Goal: Transaction & Acquisition: Purchase product/service

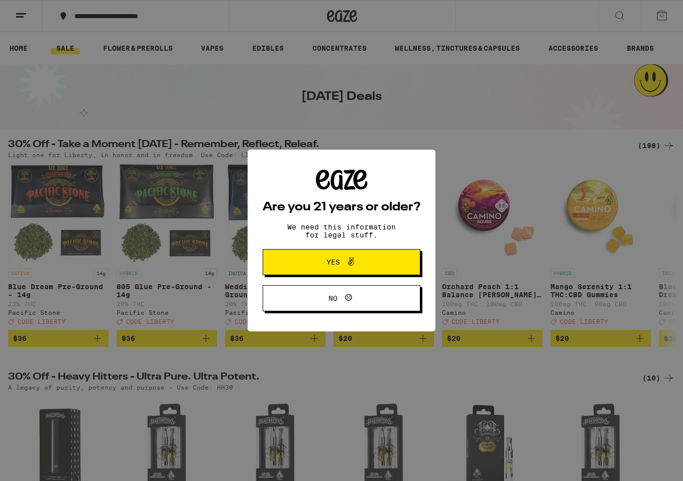
click at [332, 258] on span "Yes" at bounding box center [341, 262] width 76 height 13
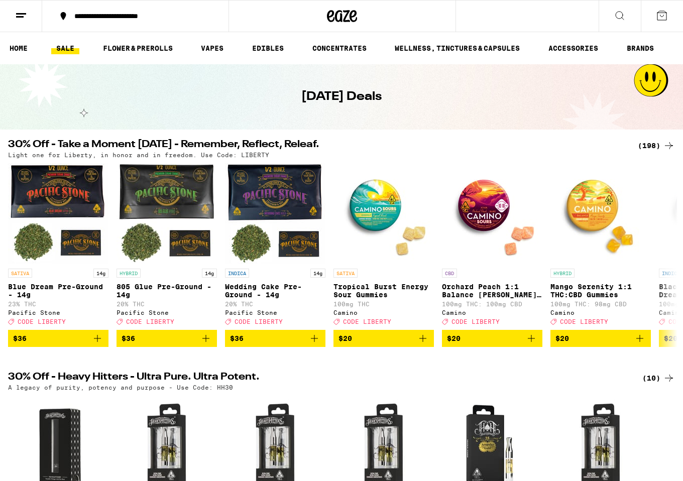
click at [145, 13] on div "**********" at bounding box center [141, 16] width 144 height 7
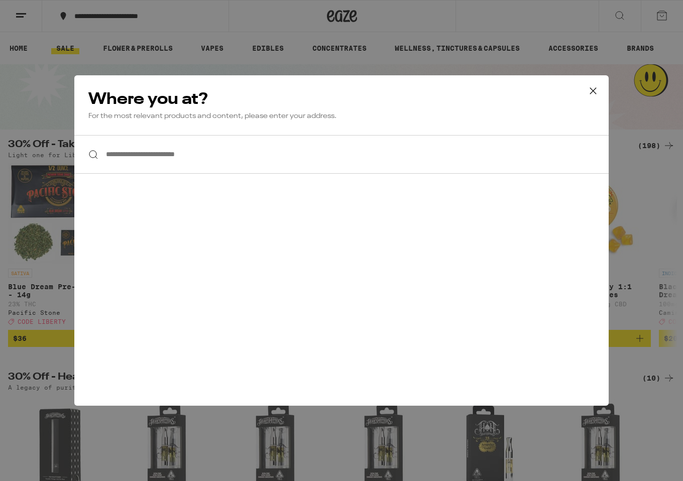
click at [588, 91] on icon at bounding box center [592, 90] width 15 height 15
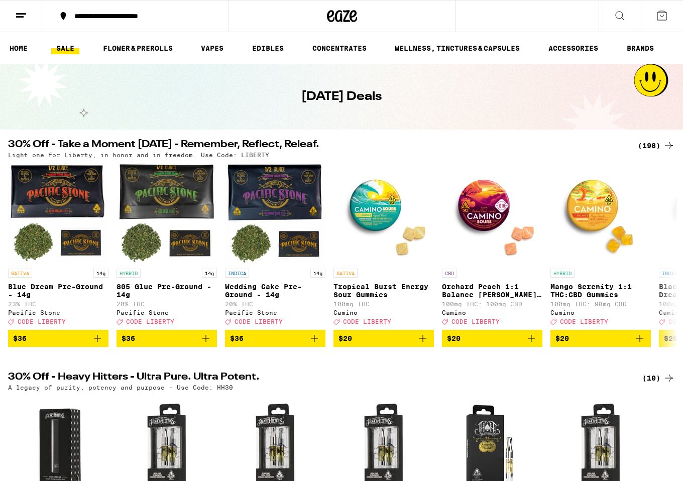
click at [656, 22] on button at bounding box center [662, 16] width 42 height 31
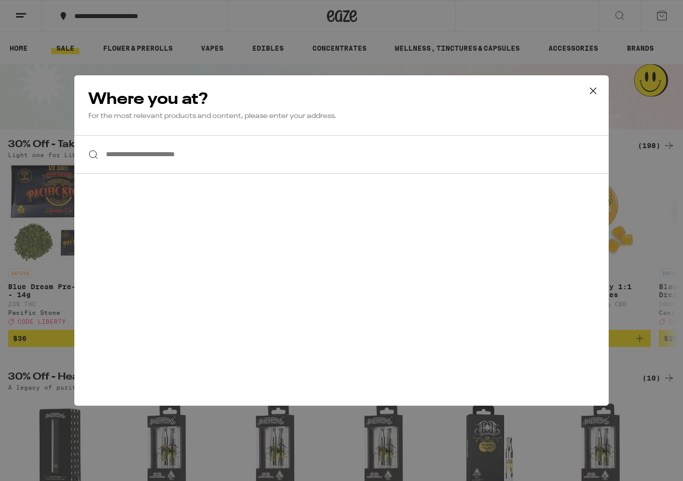
click at [32, 21] on div "**********" at bounding box center [341, 240] width 683 height 481
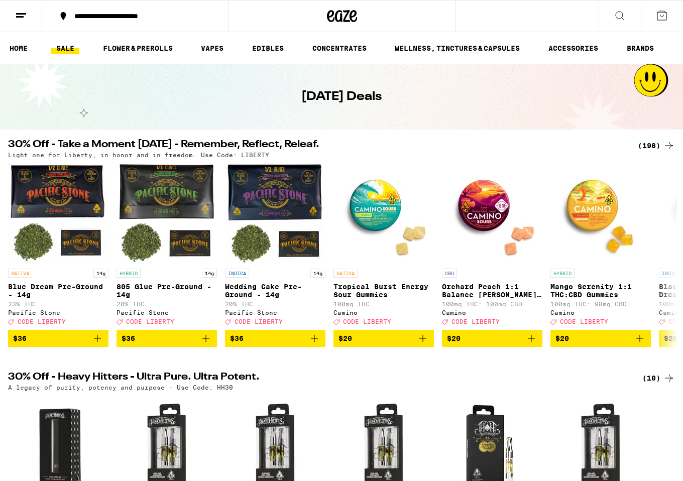
click at [76, 18] on div "**********" at bounding box center [141, 16] width 144 height 7
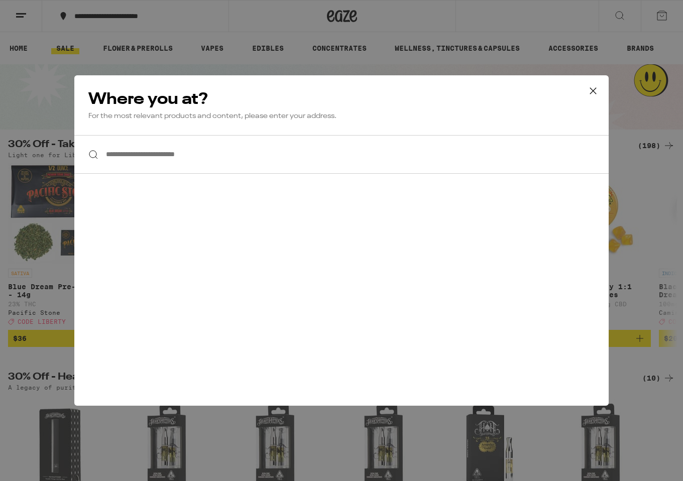
click at [140, 160] on input "**********" at bounding box center [341, 154] width 534 height 39
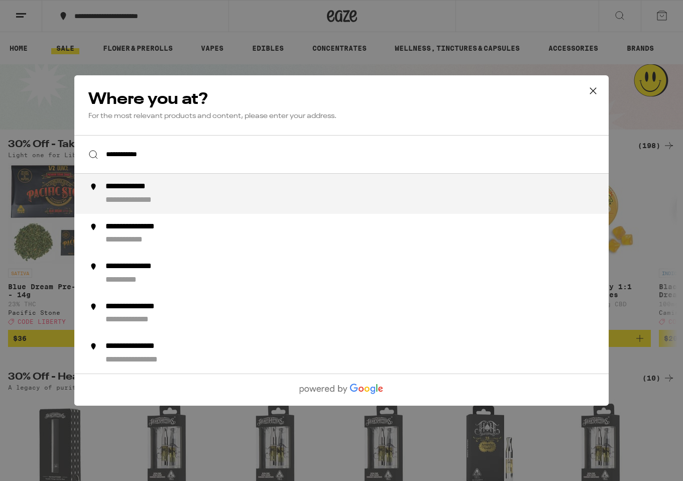
click at [123, 187] on div "**********" at bounding box center [138, 187] width 67 height 11
type input "**********"
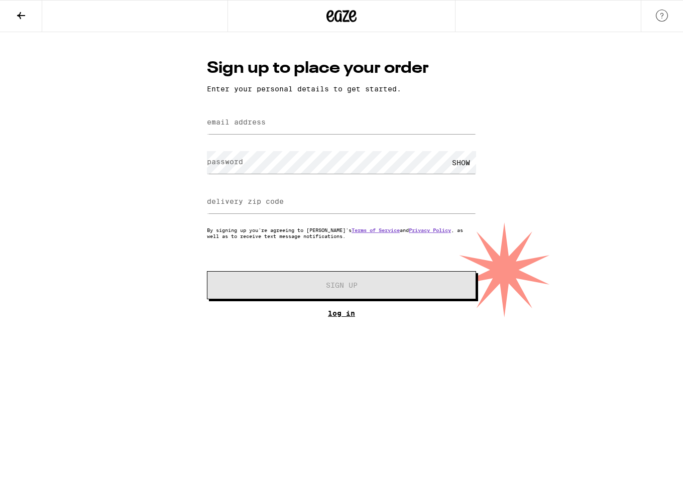
click at [345, 311] on link "Log In" at bounding box center [341, 313] width 269 height 8
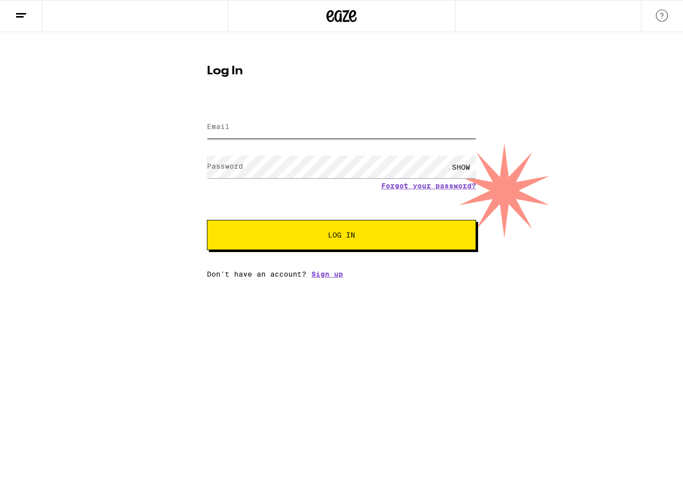
click at [389, 124] on input "Email" at bounding box center [341, 127] width 269 height 23
type input "[EMAIL_ADDRESS][DOMAIN_NAME]"
click at [207, 220] on button "Log In" at bounding box center [341, 235] width 269 height 30
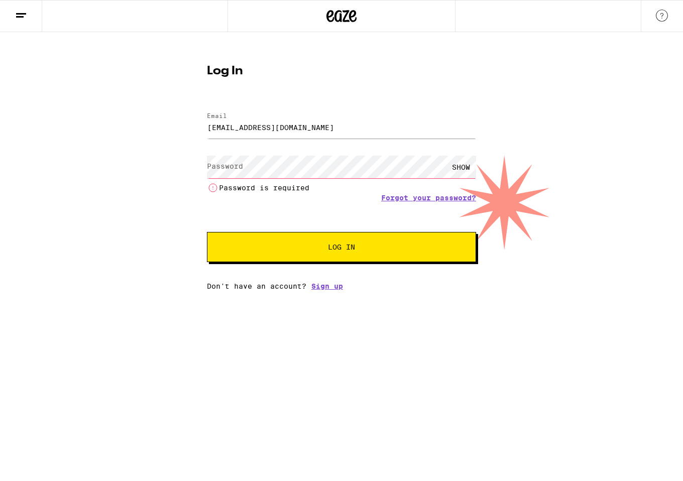
click at [360, 191] on form "Email Email [EMAIL_ADDRESS][DOMAIN_NAME] Password Password SHOW Password is req…" at bounding box center [341, 182] width 269 height 160
click at [396, 196] on link "Forgot your password?" at bounding box center [428, 198] width 95 height 8
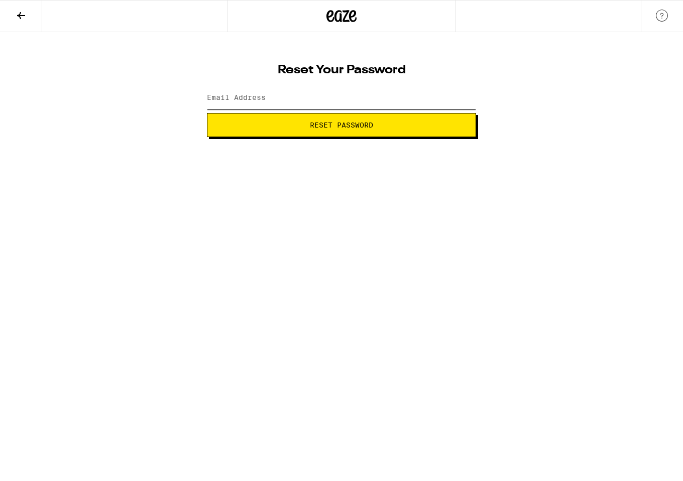
click at [390, 101] on input "Email Address" at bounding box center [341, 98] width 269 height 23
type input "jo"
click at [15, 15] on button at bounding box center [21, 17] width 42 height 32
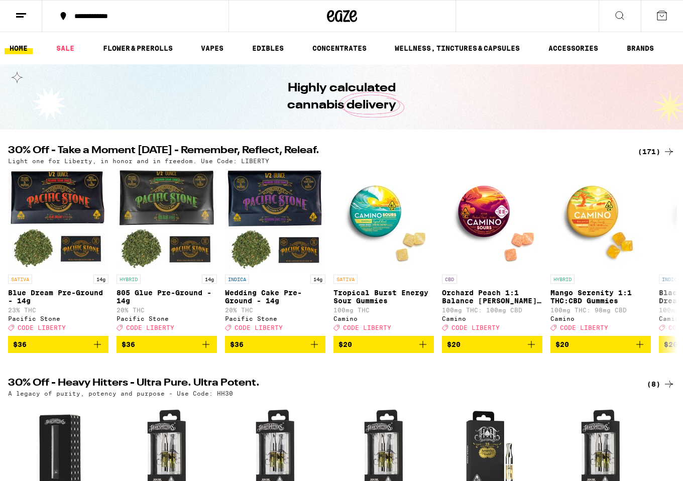
click at [121, 15] on div "**********" at bounding box center [141, 16] width 144 height 7
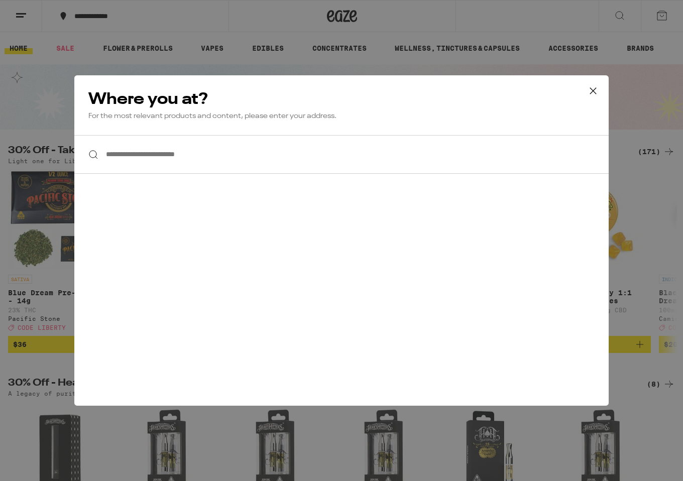
click at [281, 163] on input "**********" at bounding box center [341, 154] width 534 height 39
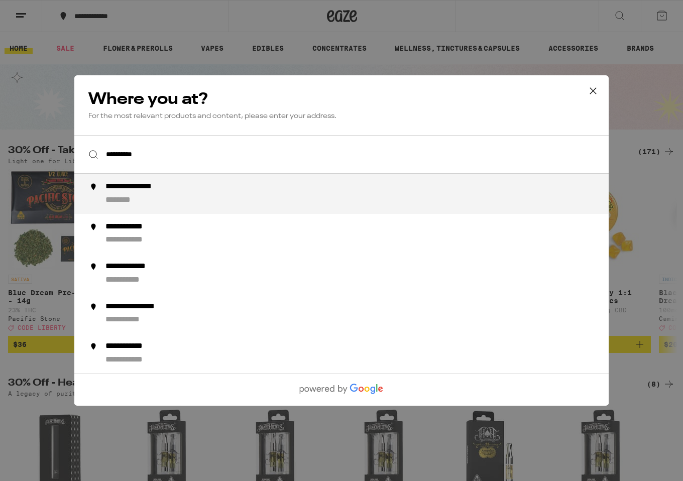
click at [237, 182] on li "**********" at bounding box center [341, 194] width 534 height 40
type input "**********"
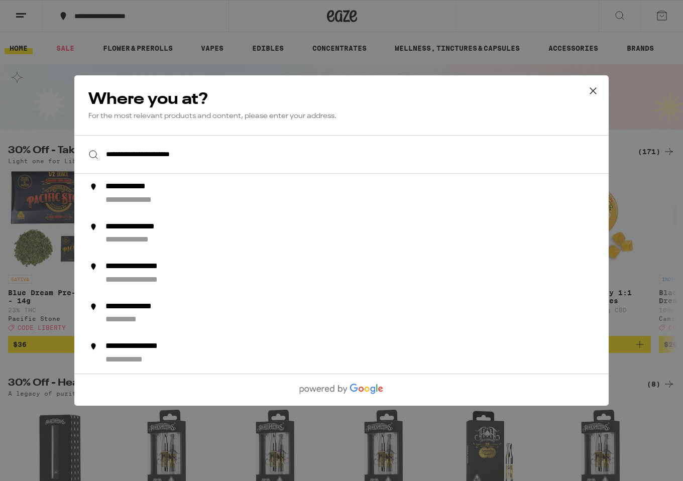
click at [241, 161] on input "**********" at bounding box center [341, 154] width 534 height 39
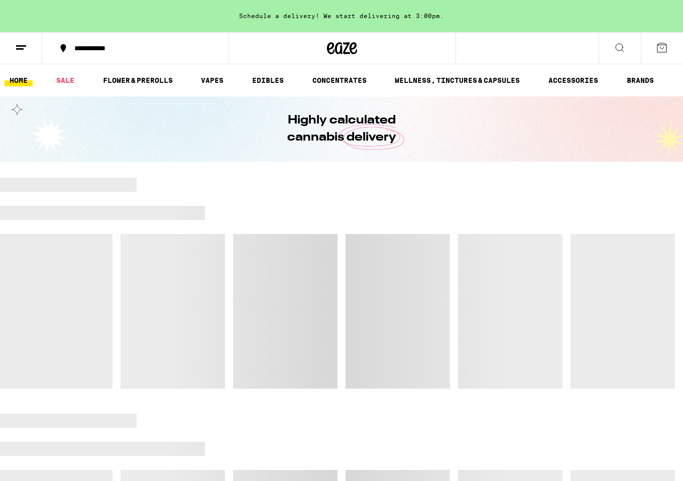
click at [162, 59] on button "**********" at bounding box center [135, 48] width 186 height 30
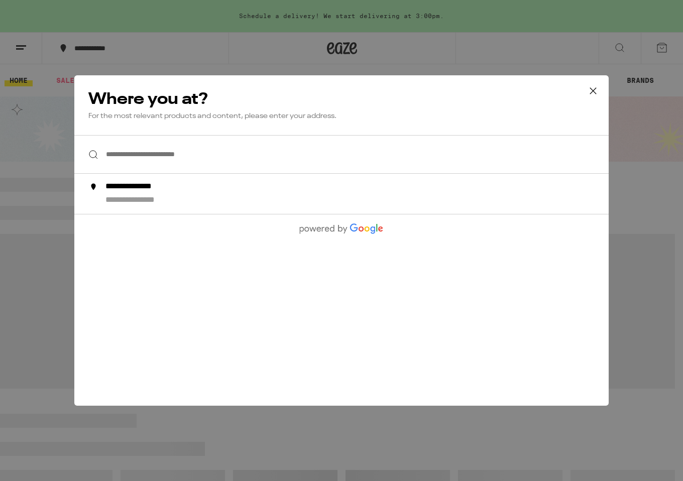
click at [168, 44] on div "**********" at bounding box center [341, 240] width 683 height 481
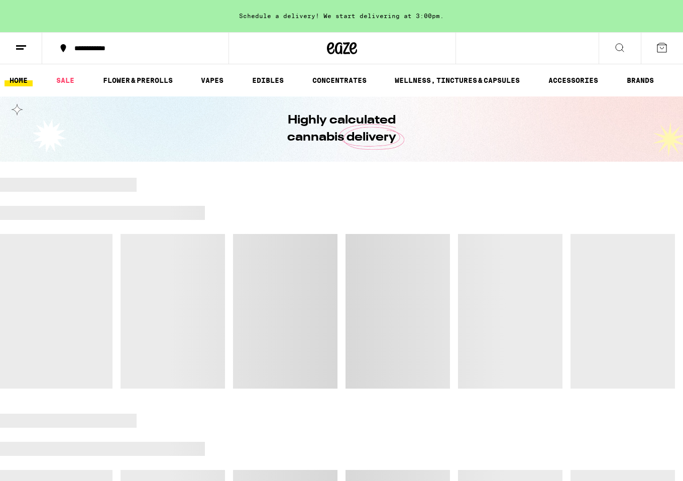
click at [161, 45] on div "**********" at bounding box center [141, 48] width 144 height 7
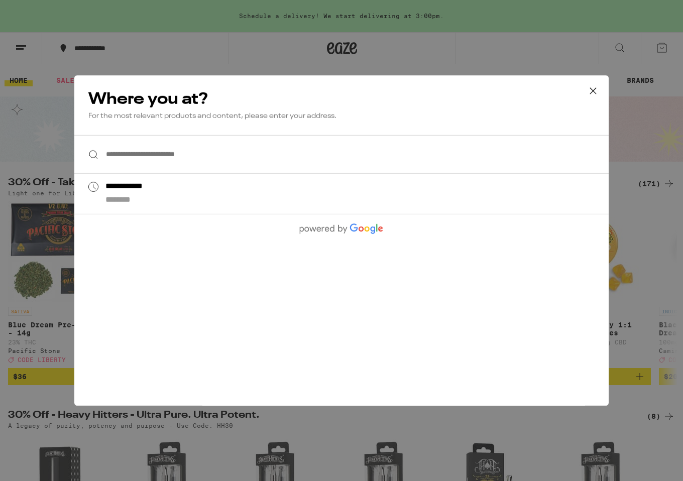
click at [154, 157] on input "**********" at bounding box center [341, 154] width 534 height 39
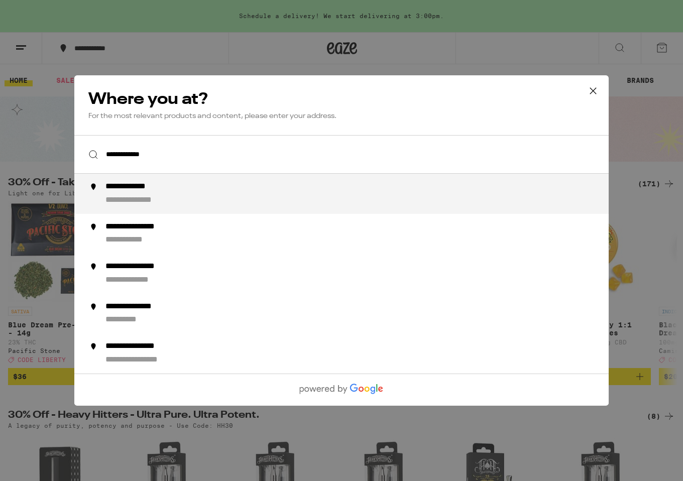
click at [138, 192] on div "**********" at bounding box center [138, 187] width 67 height 11
type input "**********"
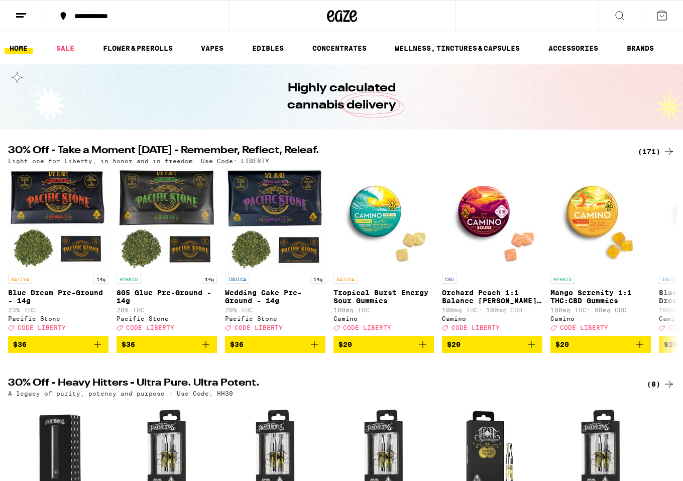
click at [21, 18] on icon at bounding box center [21, 16] width 12 height 12
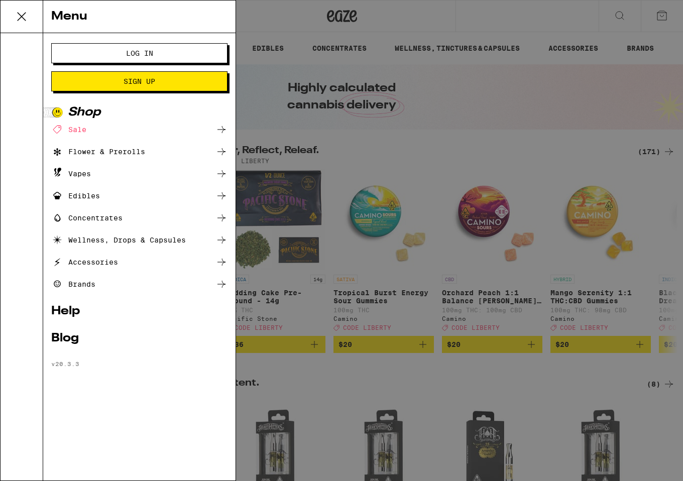
click at [97, 50] on span "Log In" at bounding box center [139, 53] width 95 height 7
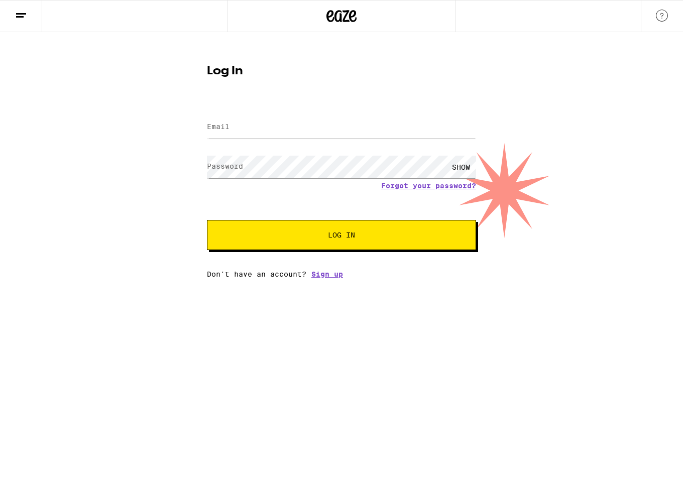
click at [219, 125] on label "Email" at bounding box center [218, 127] width 23 height 8
type input "[PERSON_NAME][EMAIL_ADDRESS][DOMAIN_NAME]"
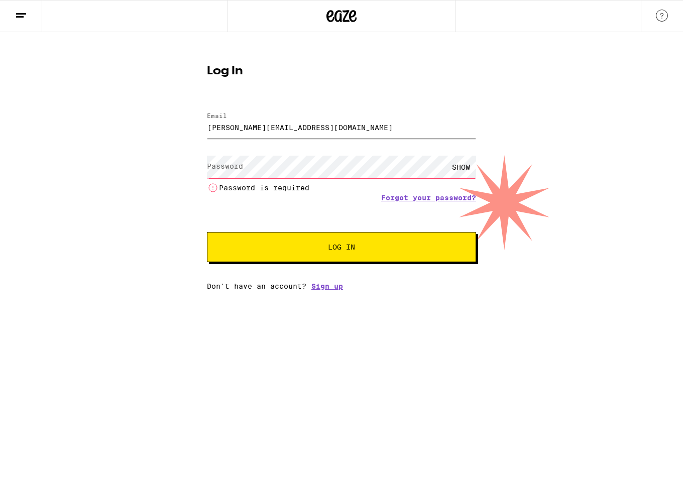
click at [301, 123] on input "[PERSON_NAME][EMAIL_ADDRESS][DOMAIN_NAME]" at bounding box center [341, 127] width 269 height 23
click at [405, 202] on link "Forgot your password?" at bounding box center [428, 198] width 95 height 8
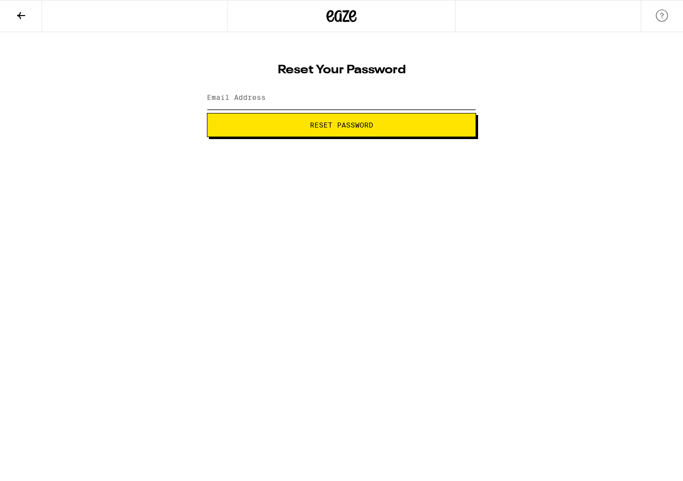
click at [350, 104] on input "Email Address" at bounding box center [341, 98] width 269 height 23
paste input "[PERSON_NAME][EMAIL_ADDRESS][DOMAIN_NAME]"
type input "[PERSON_NAME][EMAIL_ADDRESS][DOMAIN_NAME]"
click at [345, 119] on button "Reset Password" at bounding box center [341, 125] width 269 height 24
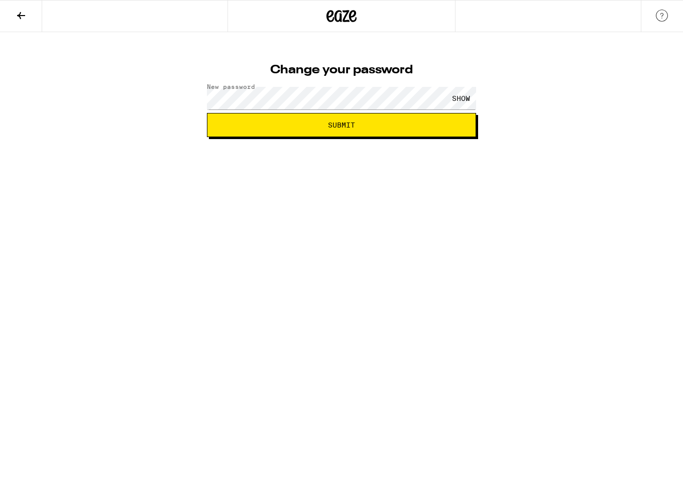
click at [380, 131] on button "Submit" at bounding box center [341, 125] width 269 height 24
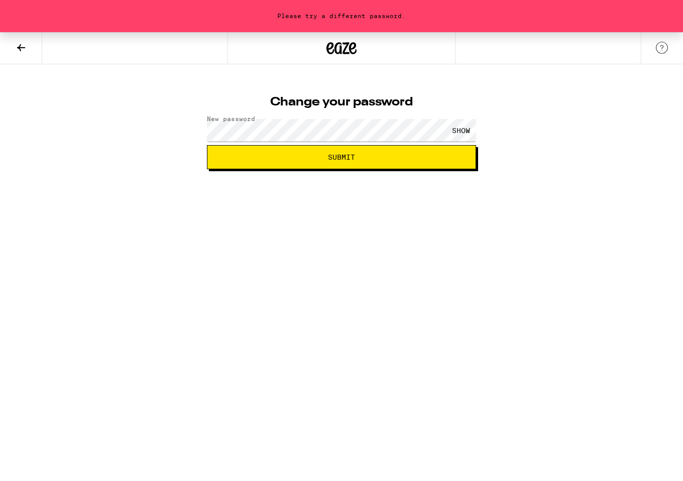
click at [367, 157] on span "Submit" at bounding box center [341, 157] width 252 height 7
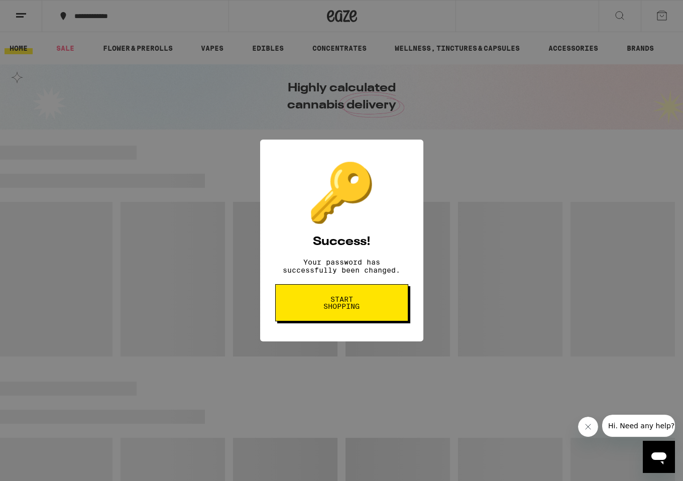
click at [356, 310] on span "Start shopping" at bounding box center [342, 303] width 52 height 14
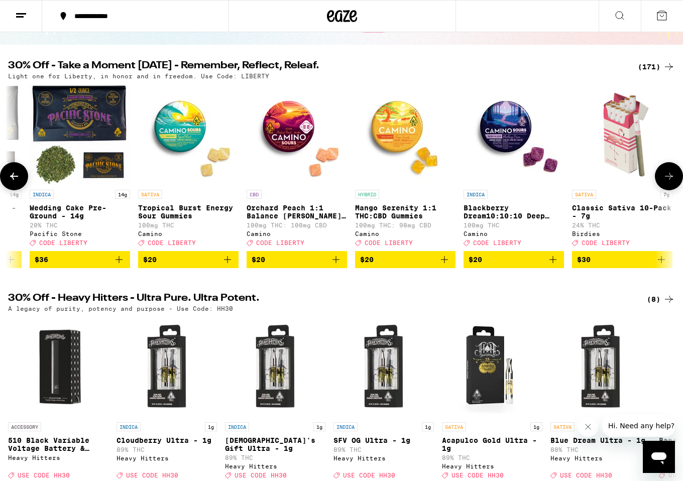
scroll to position [0, 196]
click at [554, 266] on icon "Add to bag" at bounding box center [552, 260] width 12 height 12
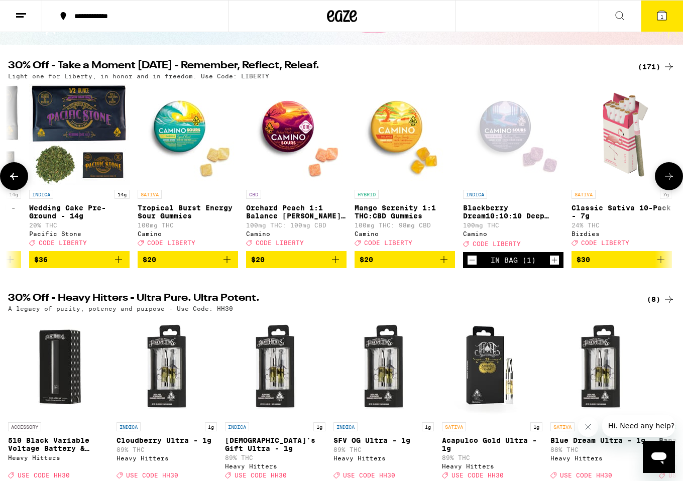
scroll to position [117, 0]
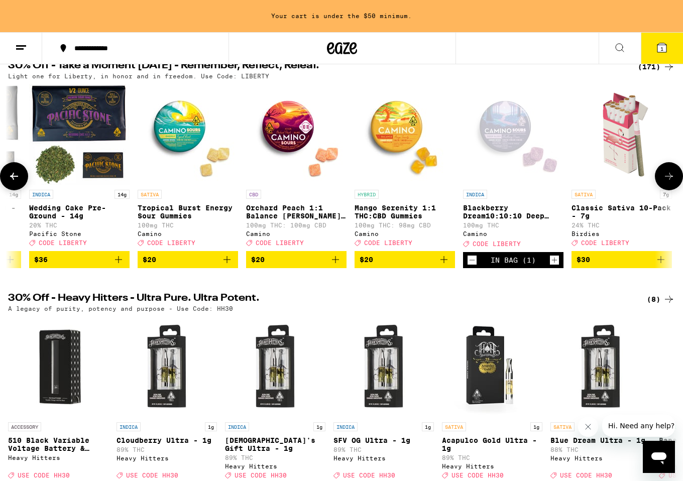
click at [555, 266] on icon "Increment" at bounding box center [554, 260] width 9 height 12
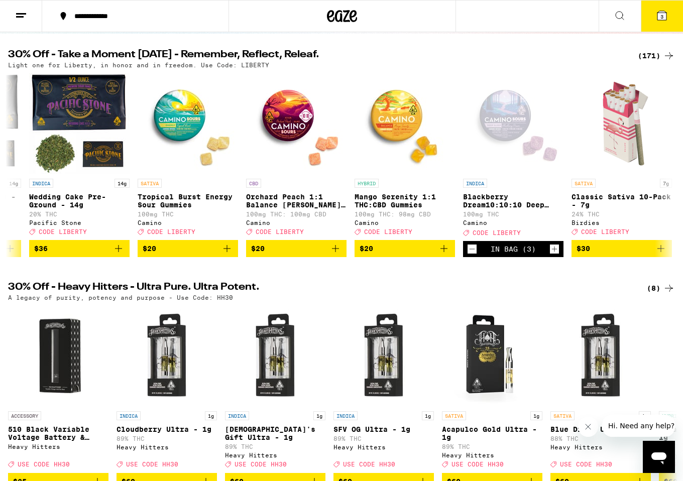
scroll to position [0, 0]
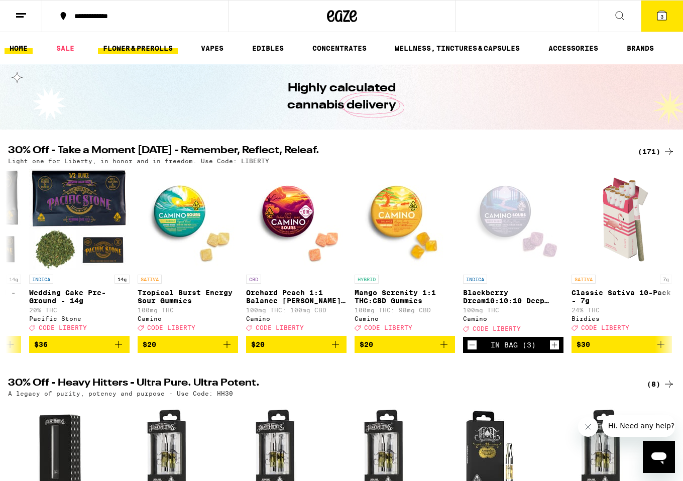
click at [161, 47] on link "FLOWER & PREROLLS" at bounding box center [138, 48] width 80 height 12
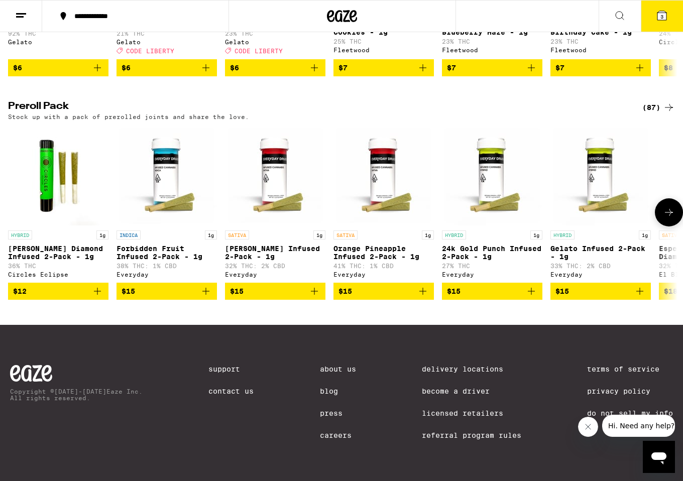
scroll to position [710, 0]
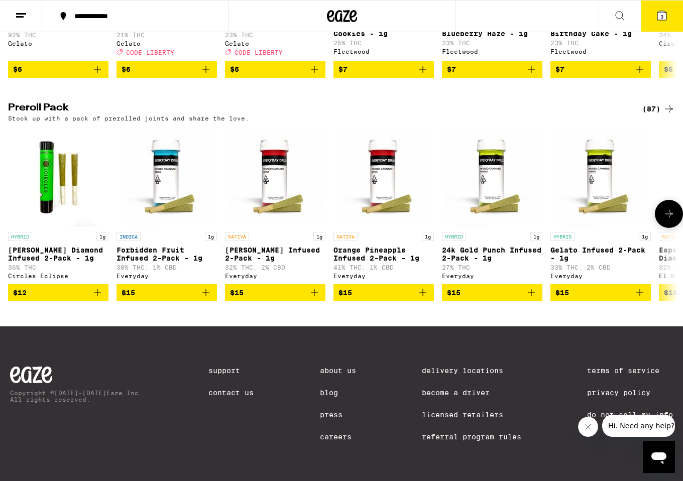
click at [673, 220] on icon at bounding box center [669, 214] width 12 height 12
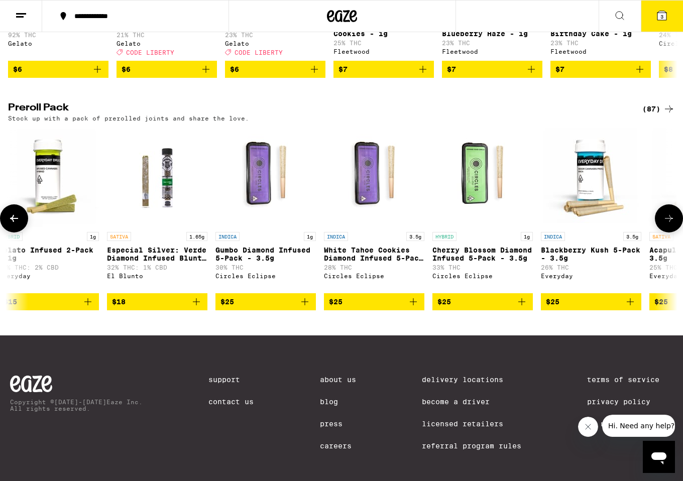
scroll to position [0, 557]
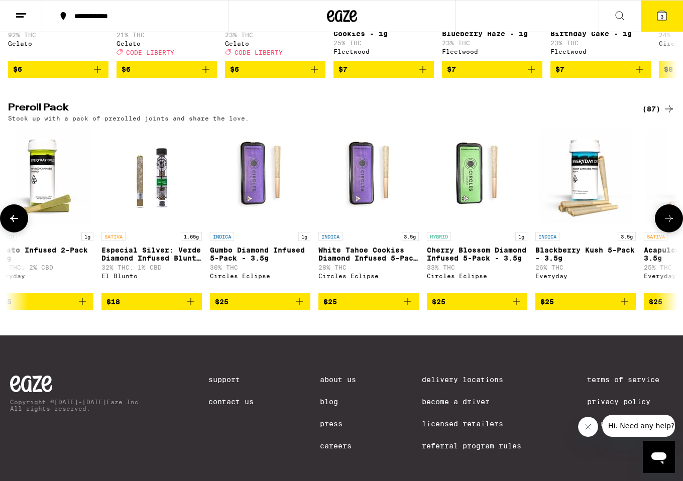
click at [673, 224] on icon at bounding box center [669, 218] width 12 height 12
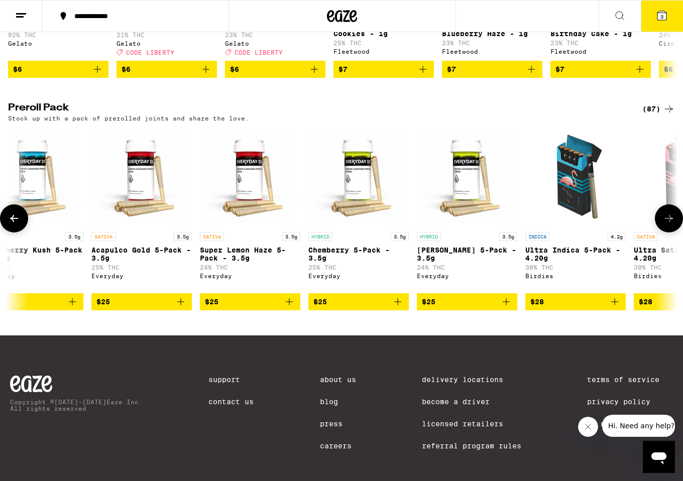
scroll to position [0, 1115]
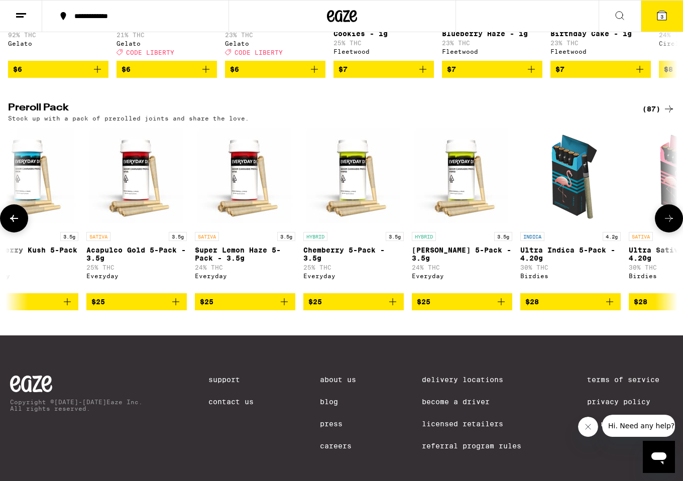
click at [673, 224] on icon at bounding box center [669, 218] width 12 height 12
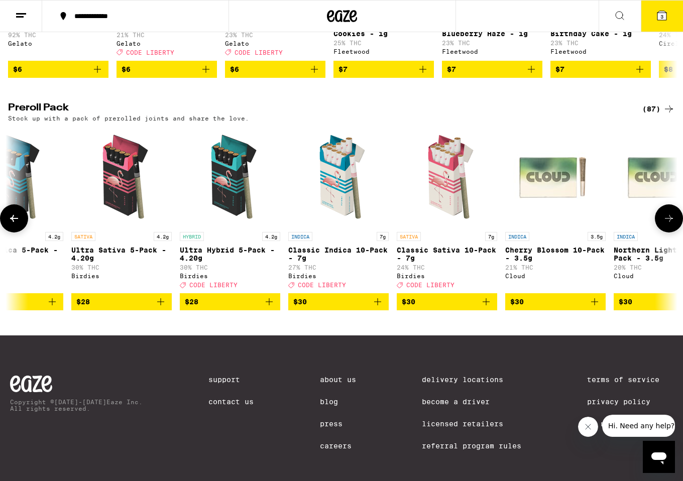
click at [673, 224] on icon at bounding box center [669, 218] width 12 height 12
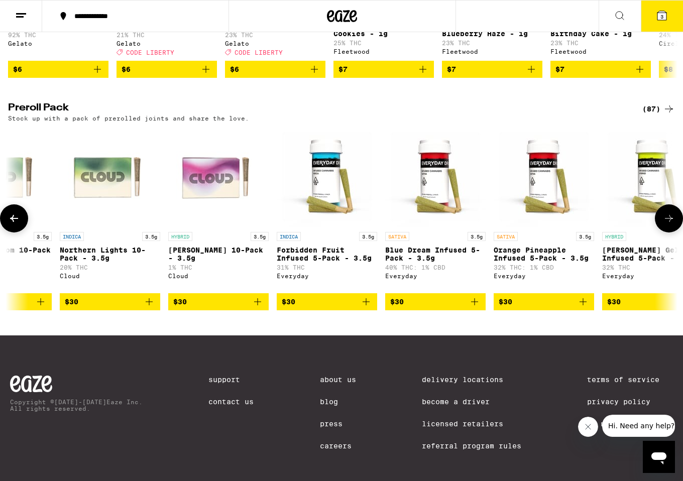
scroll to position [0, 2229]
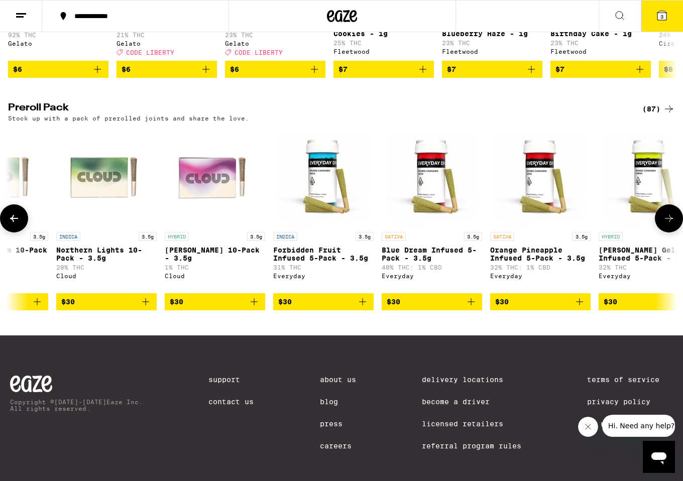
click at [673, 224] on icon at bounding box center [669, 218] width 12 height 12
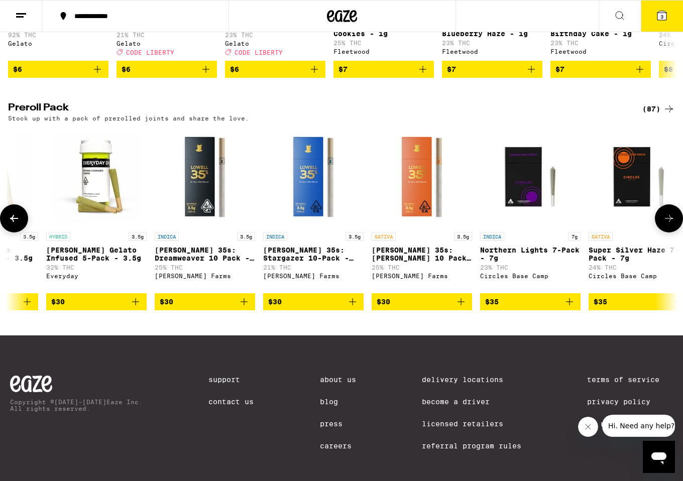
scroll to position [0, 2786]
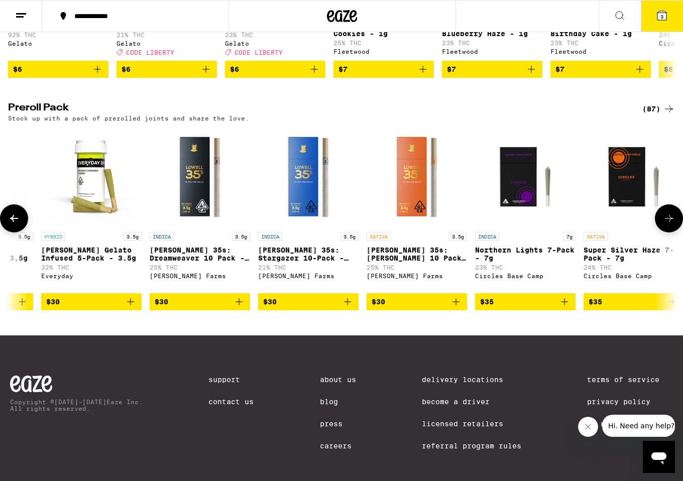
click at [673, 224] on icon at bounding box center [669, 218] width 12 height 12
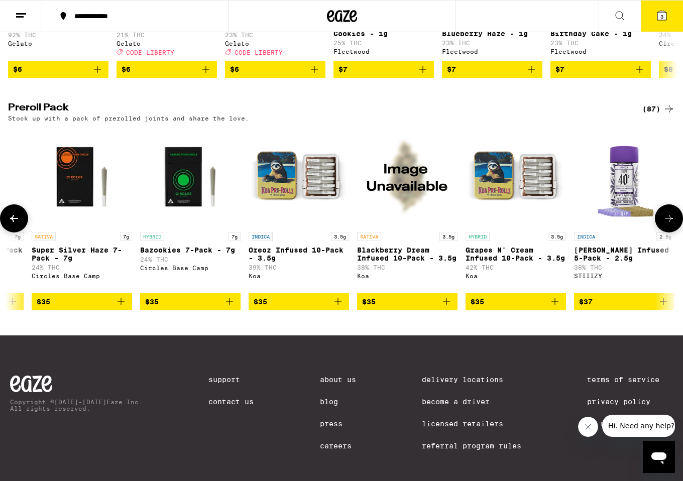
scroll to position [0, 3344]
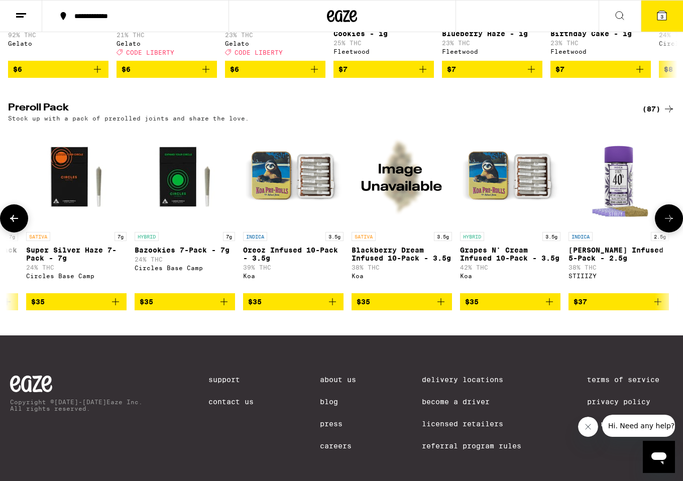
click at [673, 224] on icon at bounding box center [669, 218] width 12 height 12
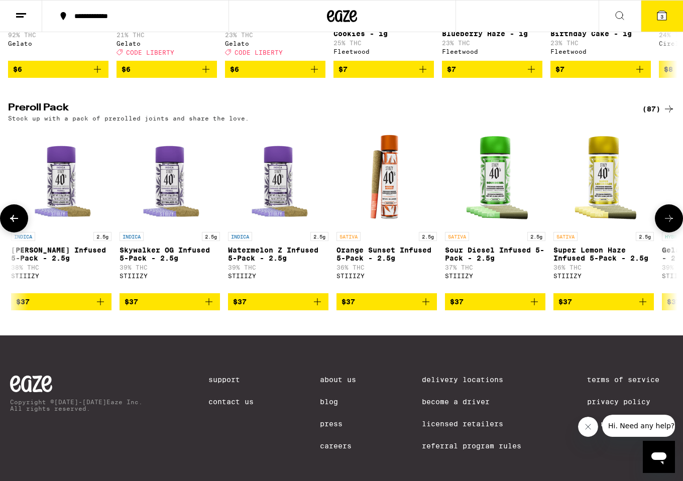
click at [673, 224] on icon at bounding box center [669, 218] width 12 height 12
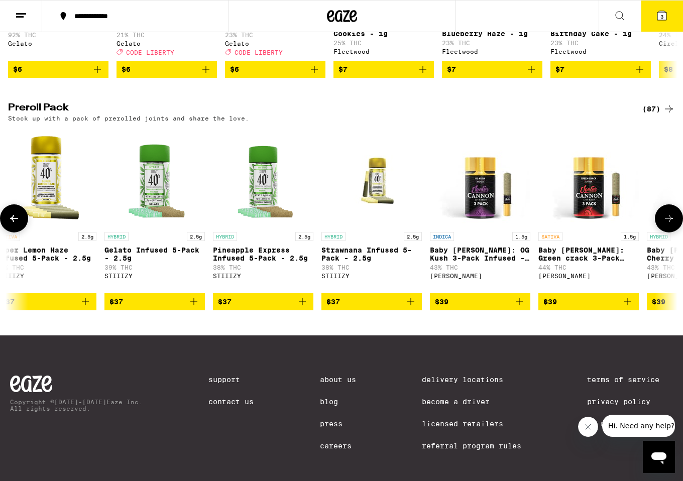
click at [673, 224] on icon at bounding box center [669, 218] width 12 height 12
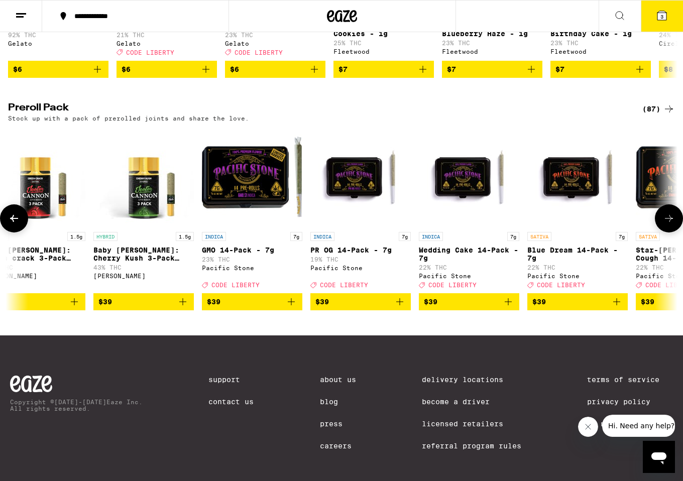
scroll to position [0, 5016]
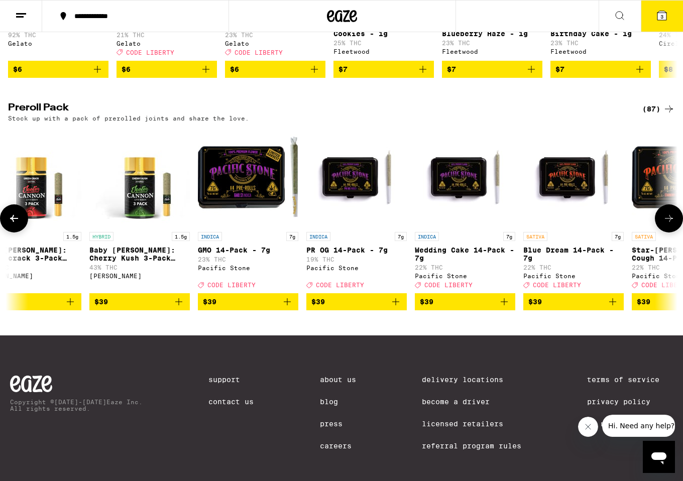
click at [673, 224] on icon at bounding box center [669, 218] width 12 height 12
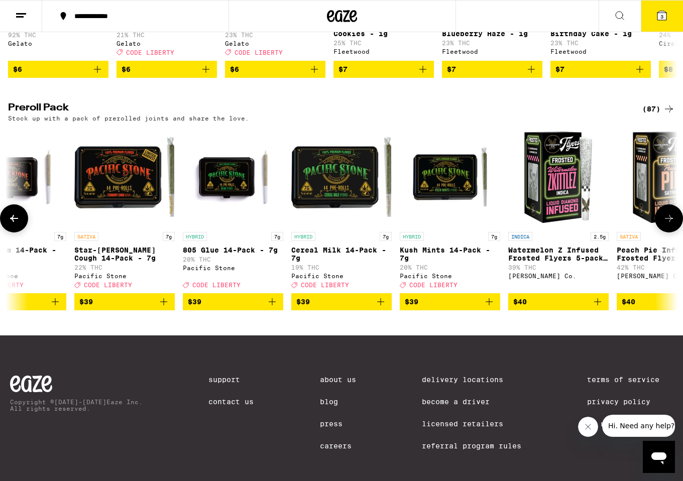
click at [673, 224] on icon at bounding box center [669, 218] width 12 height 12
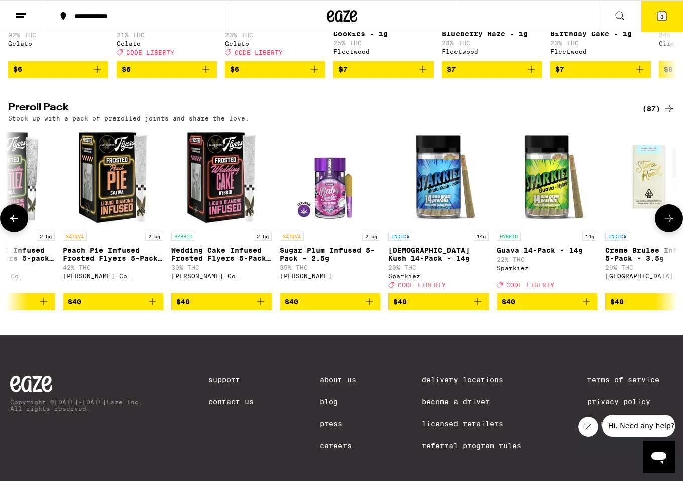
scroll to position [0, 6130]
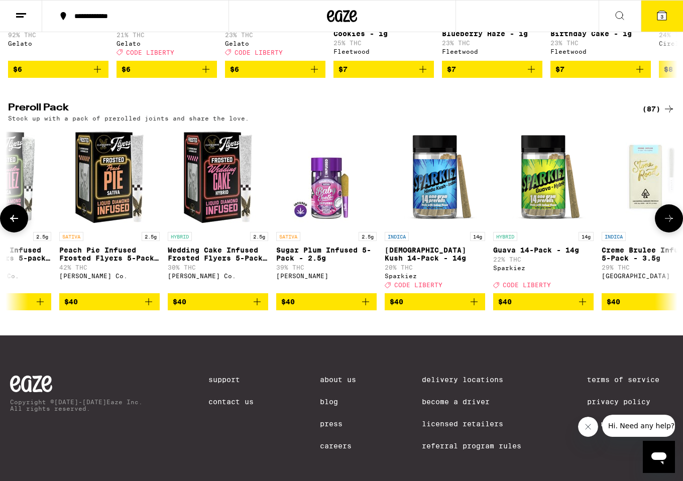
click at [673, 224] on icon at bounding box center [669, 218] width 12 height 12
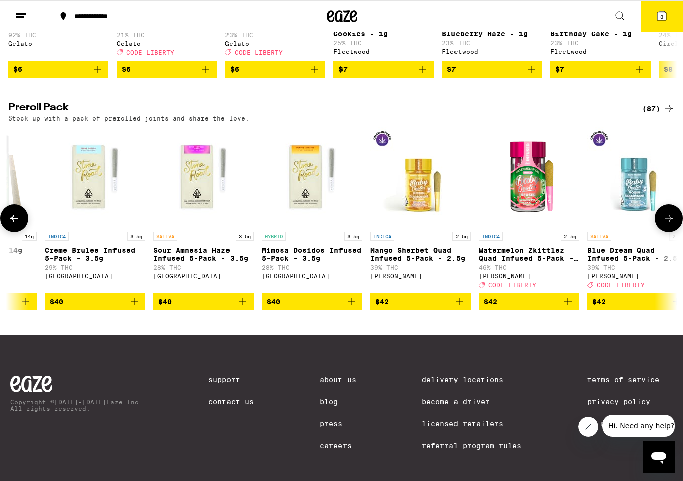
scroll to position [0, 6687]
click at [673, 224] on icon at bounding box center [669, 218] width 12 height 12
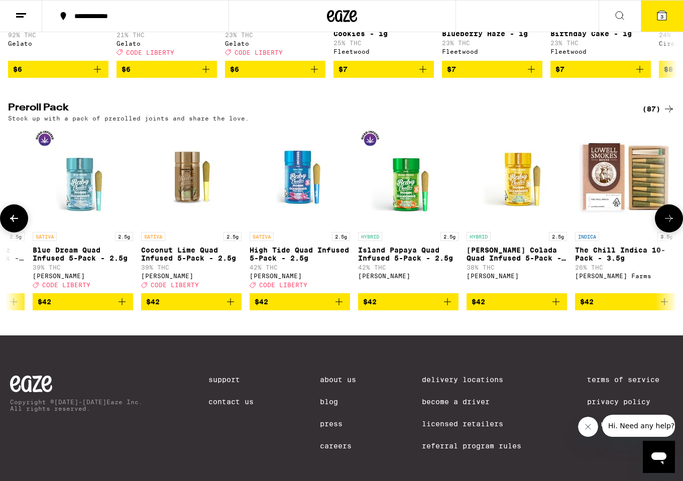
scroll to position [0, 7245]
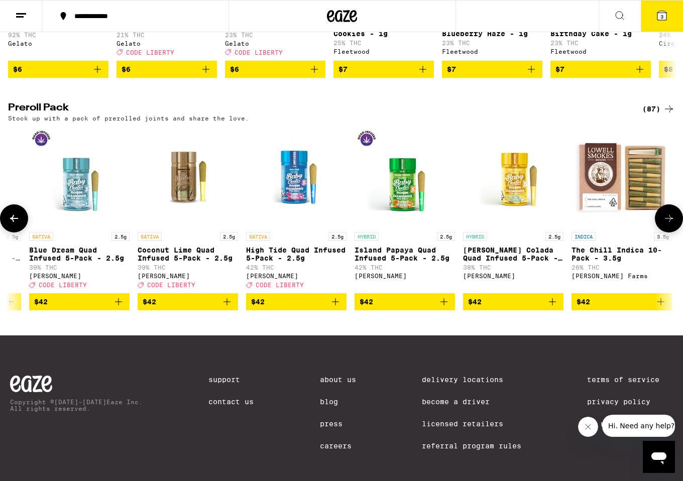
click at [673, 224] on icon at bounding box center [669, 218] width 12 height 12
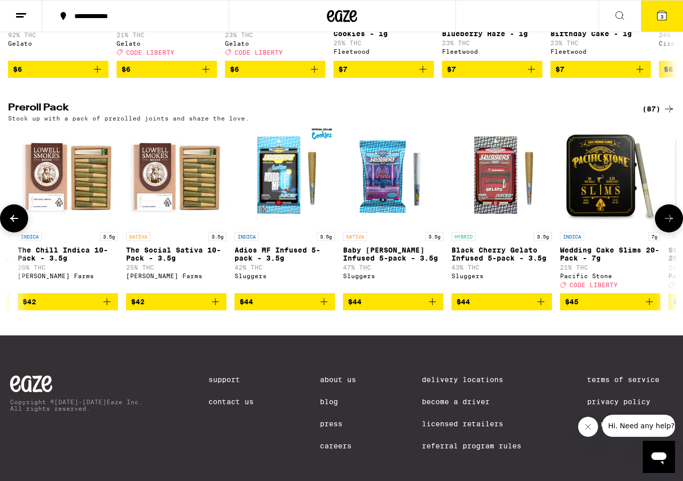
scroll to position [0, 7802]
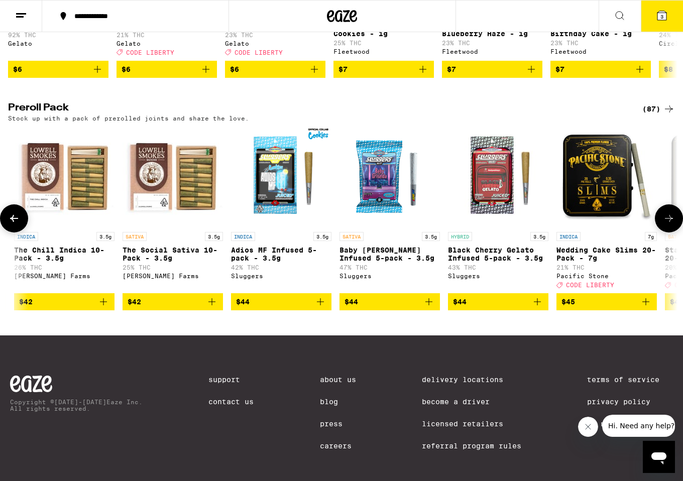
click at [541, 308] on icon "Add to bag" at bounding box center [537, 302] width 12 height 12
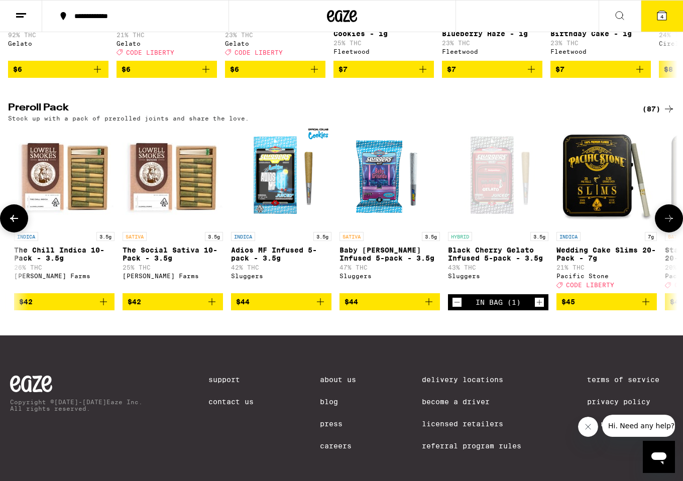
click at [540, 308] on icon "Increment" at bounding box center [539, 302] width 9 height 12
click at [665, 6] on button "5" at bounding box center [662, 16] width 42 height 31
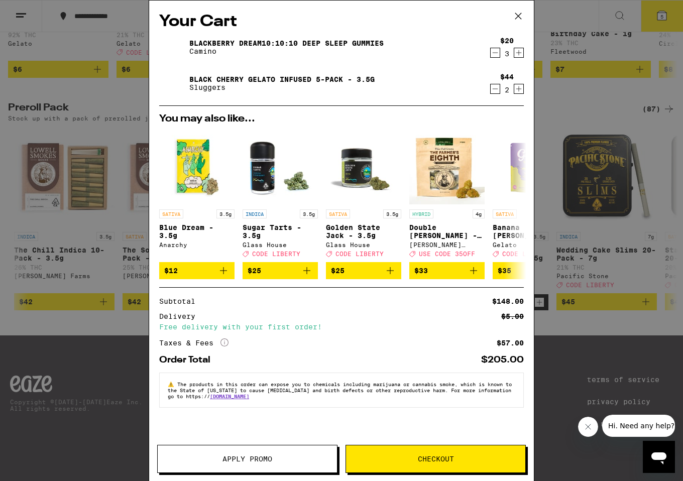
click at [265, 458] on span "Apply Promo" at bounding box center [247, 458] width 50 height 7
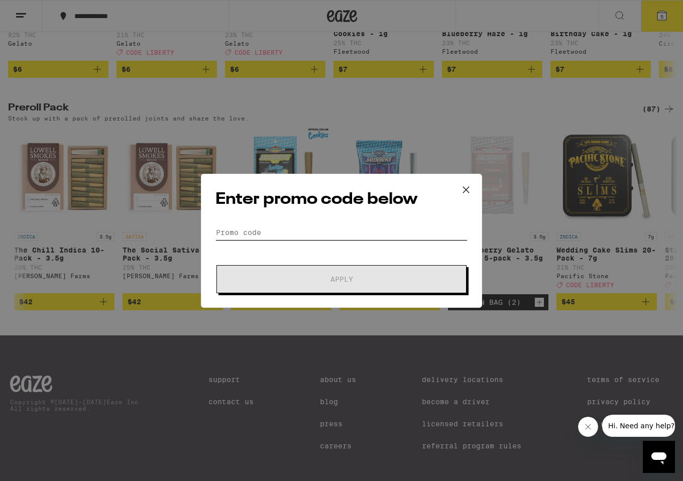
click at [309, 237] on input "Promo Code" at bounding box center [341, 232] width 252 height 15
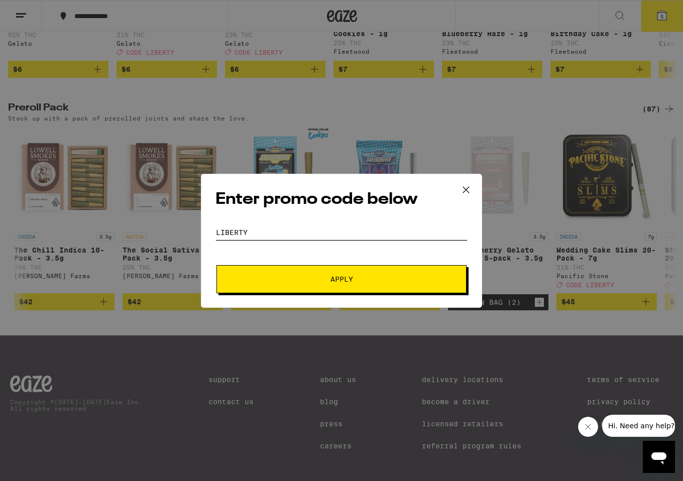
type input "LIBERTY"
click at [306, 269] on button "Apply" at bounding box center [341, 279] width 250 height 28
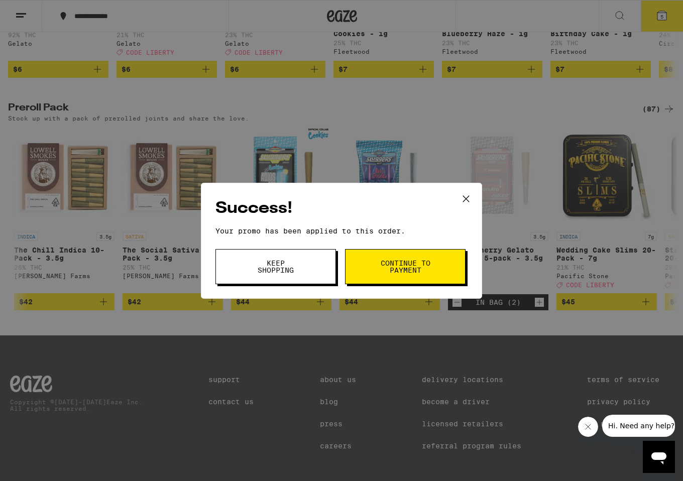
click at [368, 270] on button "Continue to payment" at bounding box center [405, 266] width 120 height 35
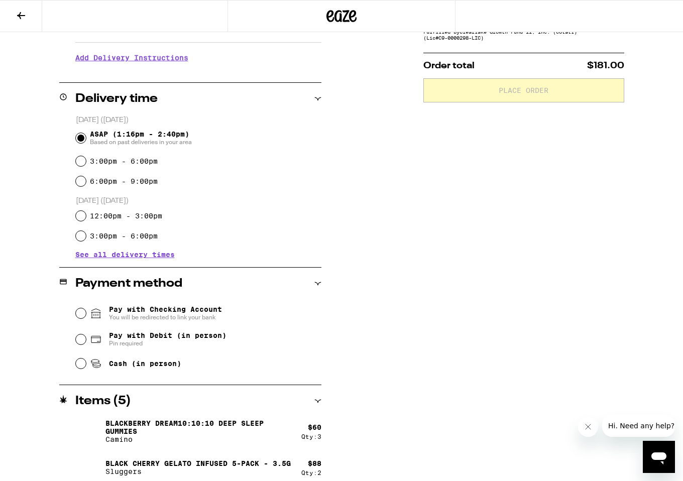
scroll to position [207, 0]
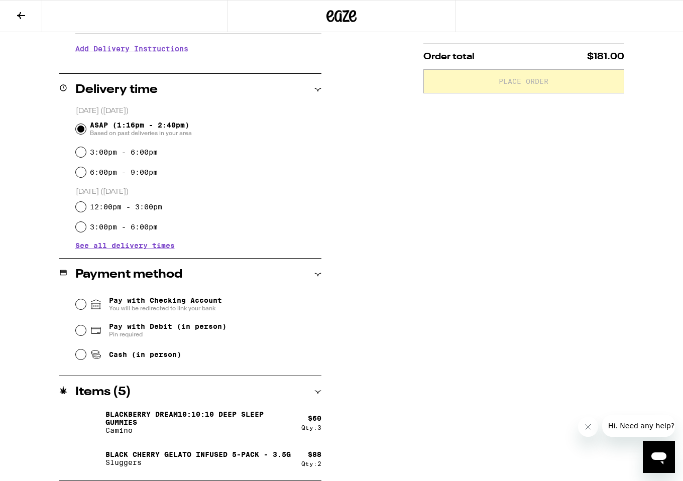
click at [191, 308] on span "You will be redirected to link your bank" at bounding box center [165, 308] width 113 height 8
click at [86, 308] on input "Pay with Checking Account You will be redirected to link your bank" at bounding box center [81, 304] width 10 height 10
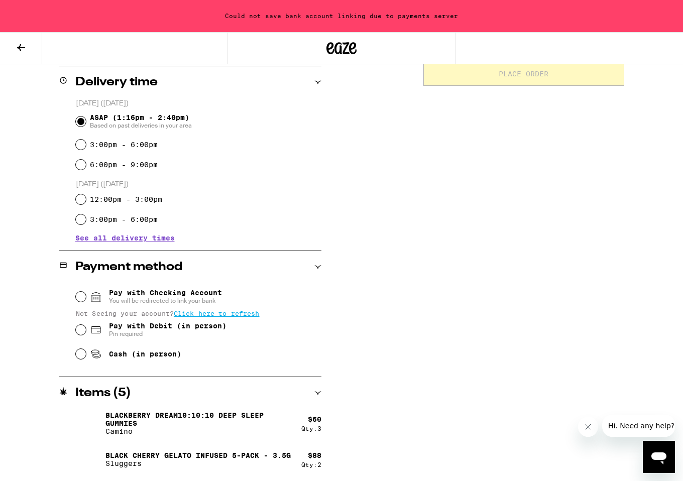
scroll to position [248, 0]
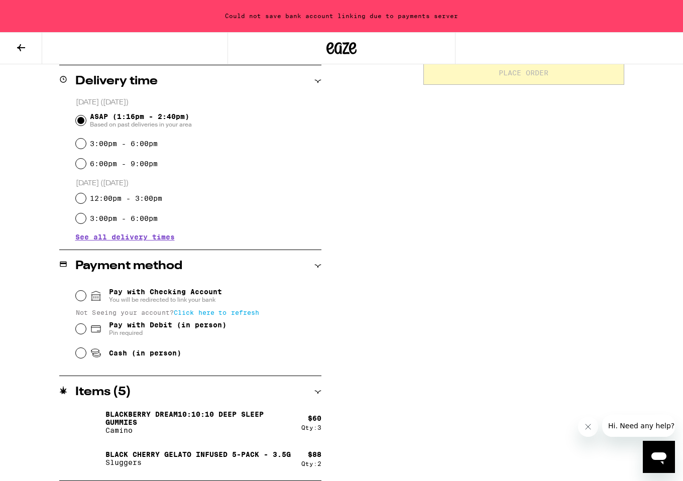
click at [200, 313] on span "Click here to refresh" at bounding box center [217, 312] width 86 height 7
click at [162, 332] on span "Pin required" at bounding box center [167, 333] width 117 height 8
click at [86, 332] on input "Pay with Debit (in person) Pin required" at bounding box center [81, 329] width 10 height 10
radio input "true"
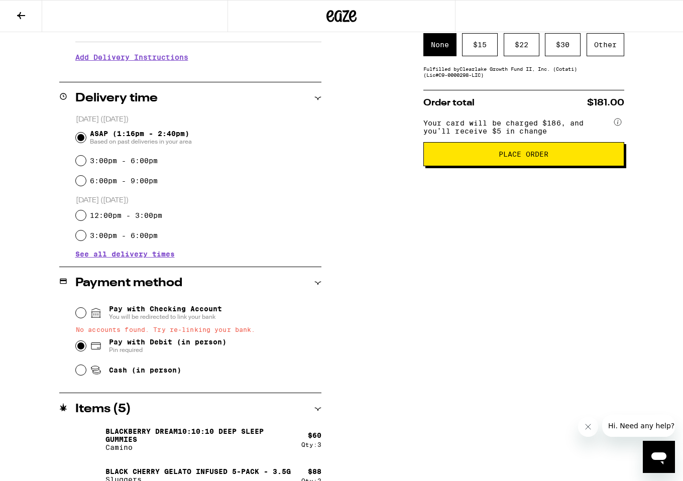
scroll to position [215, 0]
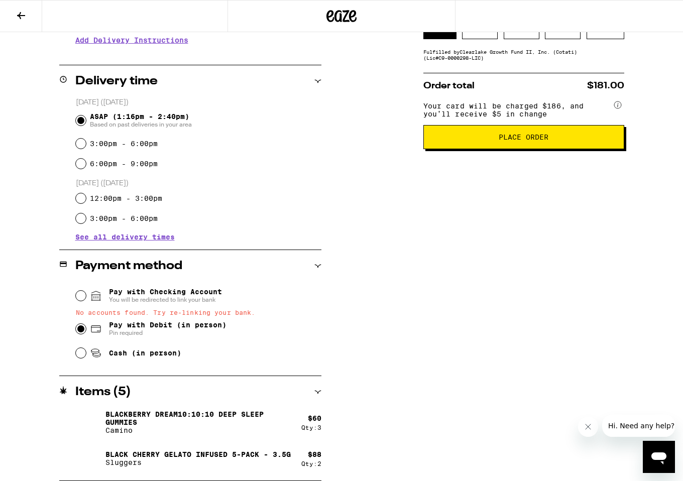
click at [154, 290] on span "Pay with Checking Account You will be redirected to link your bank" at bounding box center [165, 296] width 113 height 16
click at [86, 291] on input "Pay with Checking Account You will be redirected to link your bank" at bounding box center [81, 296] width 10 height 10
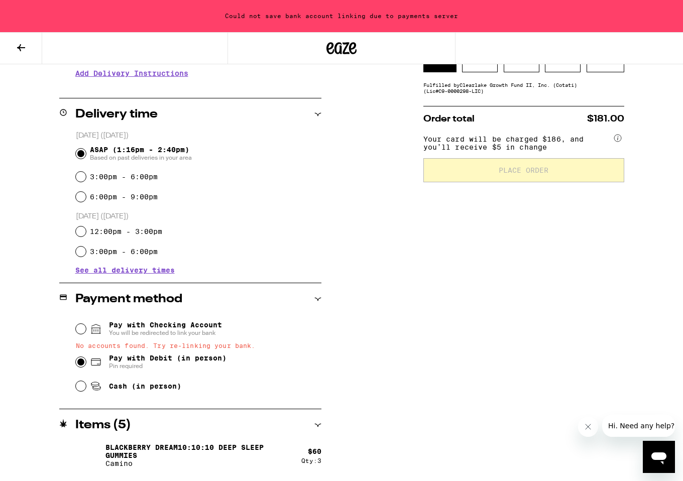
scroll to position [248, 0]
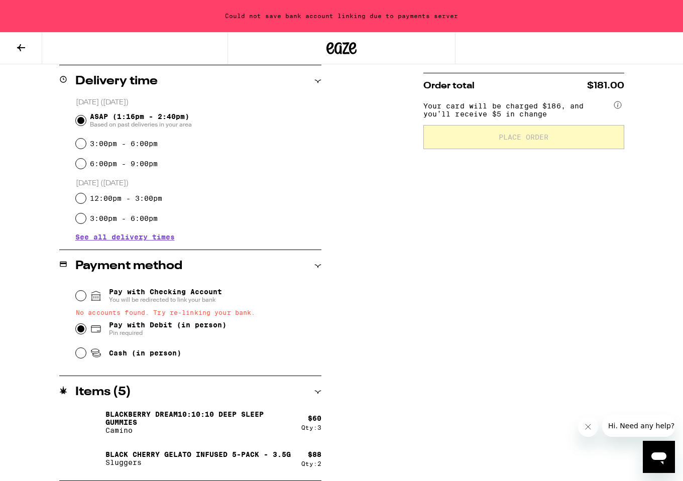
click at [633, 430] on button "Hi. Need any help?" at bounding box center [641, 426] width 78 height 22
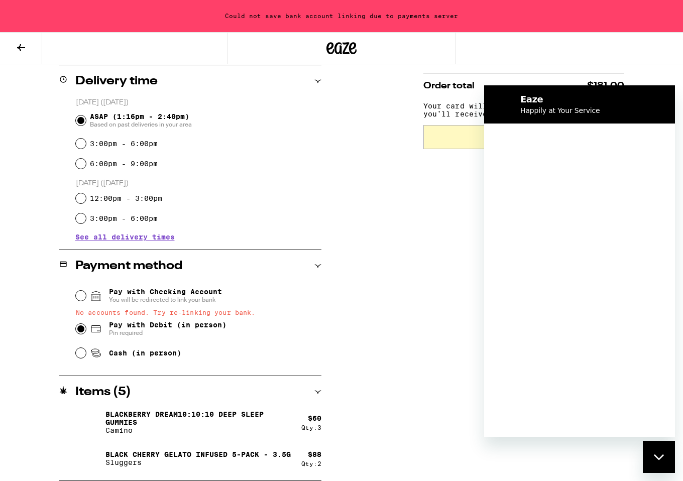
scroll to position [0, 0]
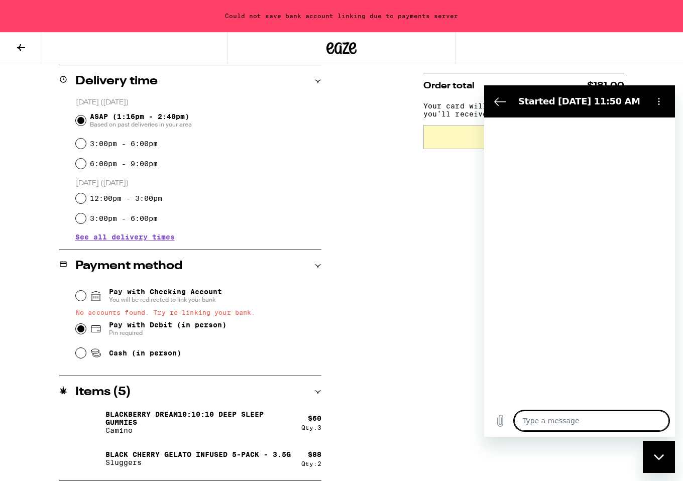
type textarea "x"
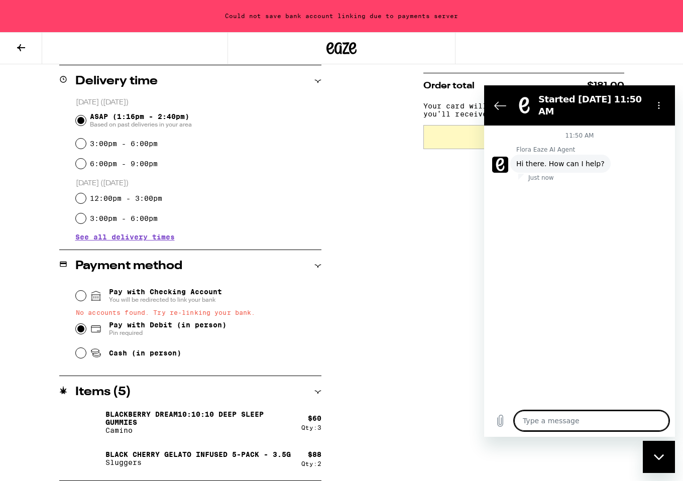
type textarea "i"
type textarea "x"
type textarea "i"
type textarea "x"
type textarea "i"
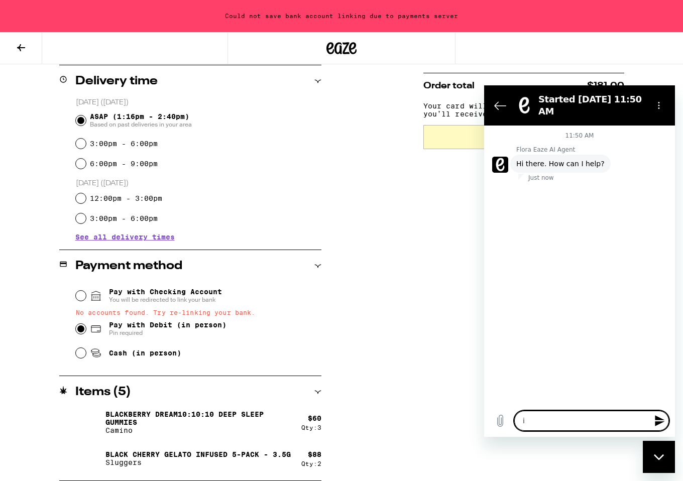
type textarea "x"
type textarea "I"
type textarea "x"
type textarea "I"
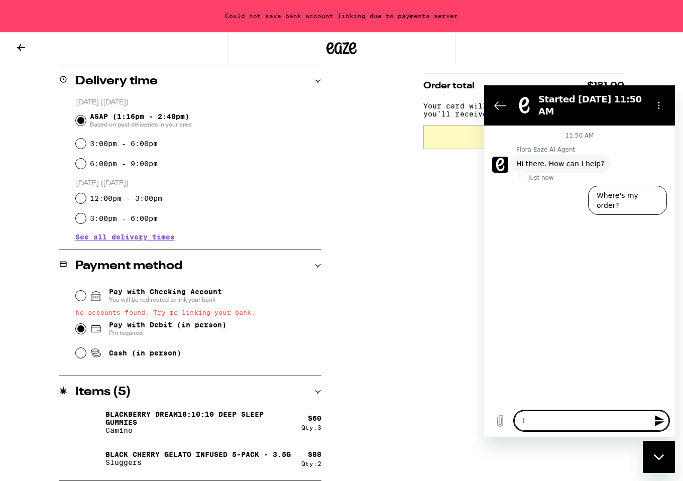
type textarea "x"
type textarea "I a"
type textarea "x"
type textarea "I am"
type textarea "x"
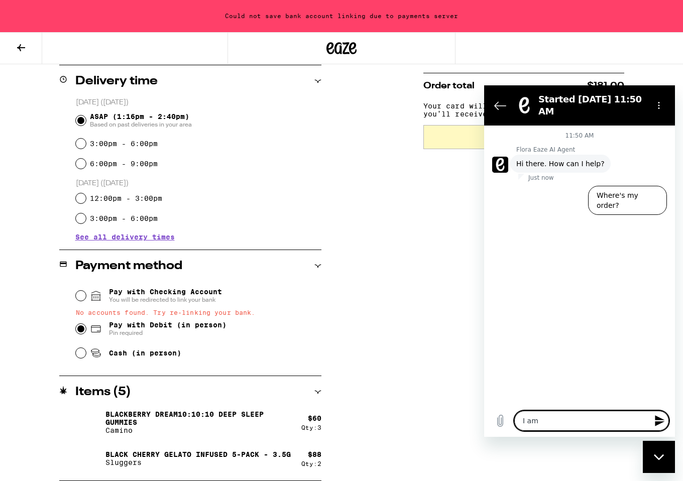
type textarea "I am"
type textarea "x"
type textarea "I am l"
type textarea "x"
type textarea "I am lo"
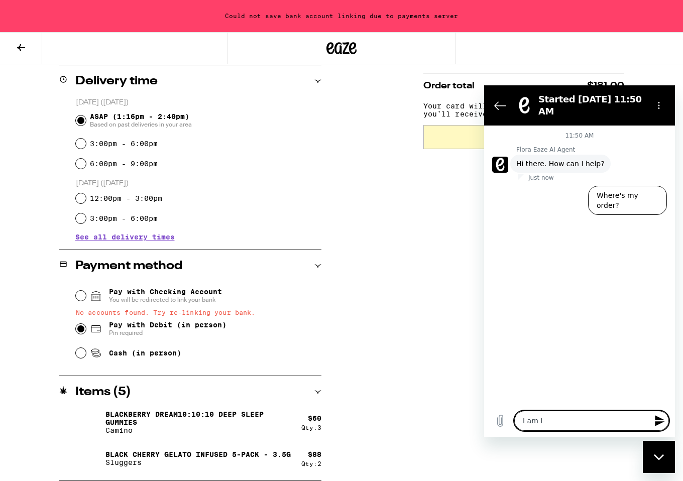
type textarea "x"
type textarea "I am loo"
type textarea "x"
type textarea "I am look"
type textarea "x"
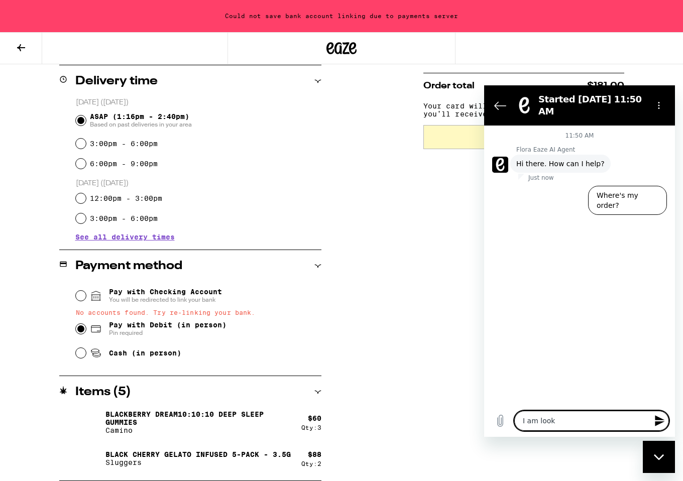
type textarea "I am looki"
type textarea "x"
type textarea "I am lookin"
type textarea "x"
type textarea "I am looking"
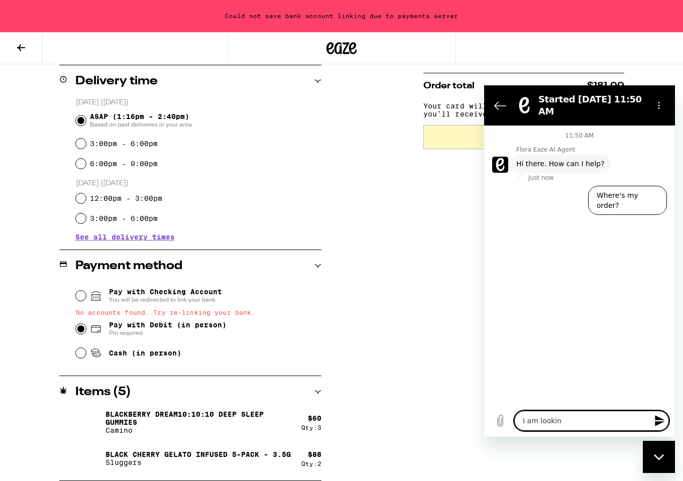
type textarea "x"
type textarea "I am looking"
type textarea "x"
type textarea "I am looking t"
type textarea "x"
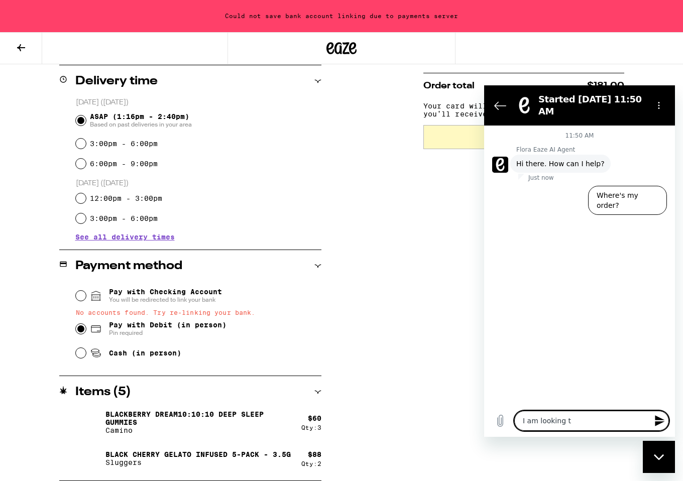
type textarea "I am looking to"
type textarea "x"
type textarea "I am looking to"
type textarea "x"
type textarea "I am looking to p"
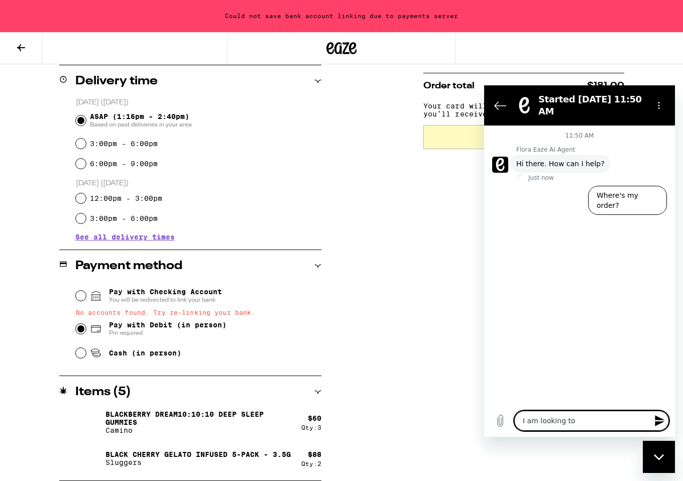
type textarea "x"
type textarea "I am looking to pa"
type textarea "x"
type textarea "I am looking to pay"
type textarea "x"
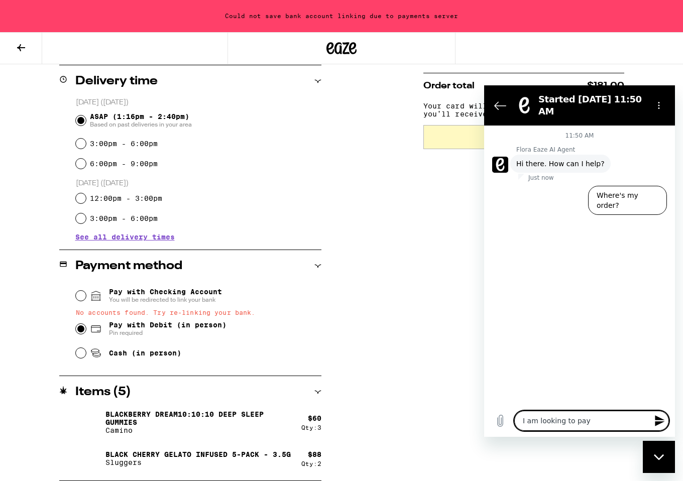
type textarea "I am looking to pay"
type textarea "x"
type textarea "I am looking to pay w"
type textarea "x"
type textarea "I am looking to pay wi"
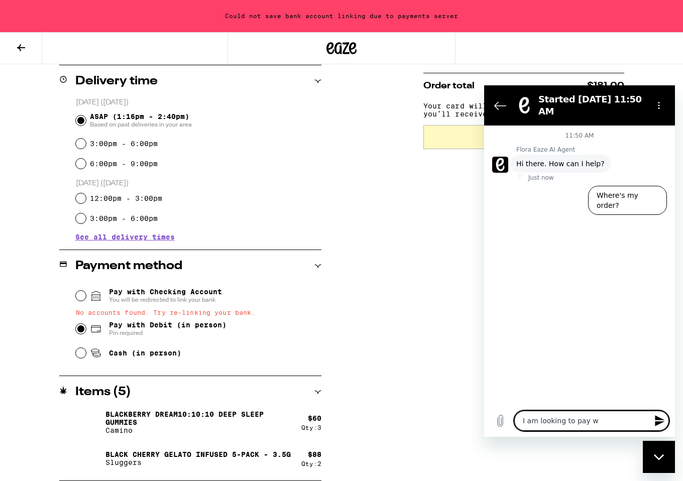
type textarea "x"
type textarea "I am looking to pay wit"
type textarea "x"
type textarea "I am looking to pay with"
type textarea "x"
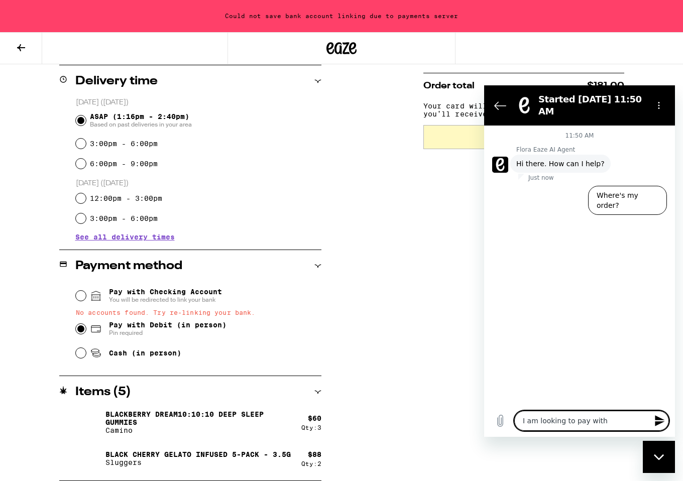
type textarea "I am looking to pay with"
type textarea "x"
type textarea "I am looking to pay with a"
type textarea "x"
type textarea "I am looking to pay with a"
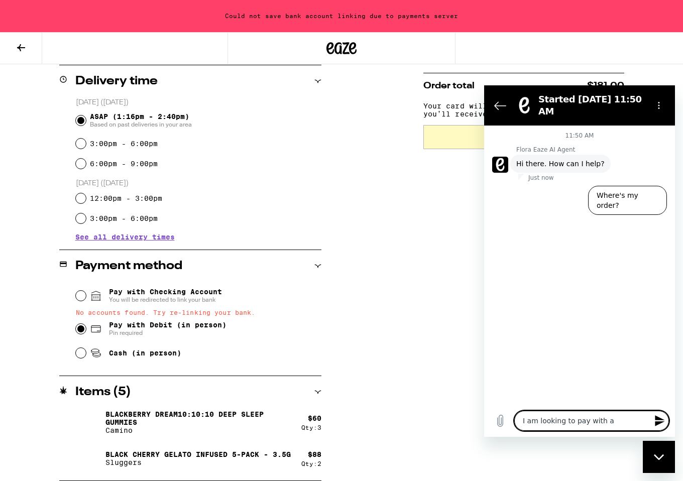
type textarea "x"
type textarea "I am looking to pay with a d"
type textarea "x"
type textarea "I am looking to pay with a de"
type textarea "x"
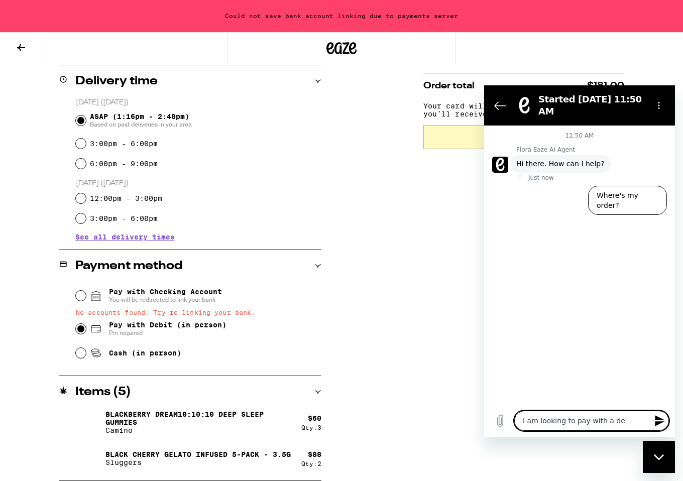
type textarea "I am looking to pay with a deb"
type textarea "x"
type textarea "I am looking to pay with a debi"
type textarea "x"
type textarea "I am looking to pay with a debit"
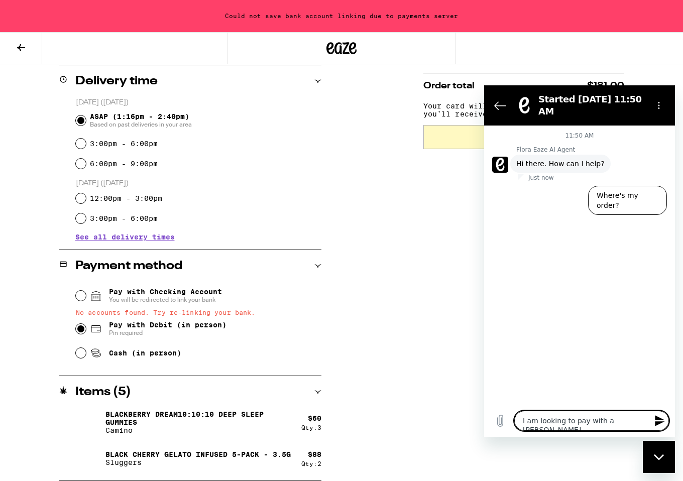
type textarea "x"
type textarea "I am looking to pay with a debit"
type textarea "x"
type textarea "I am looking to pay with a debit c"
type textarea "x"
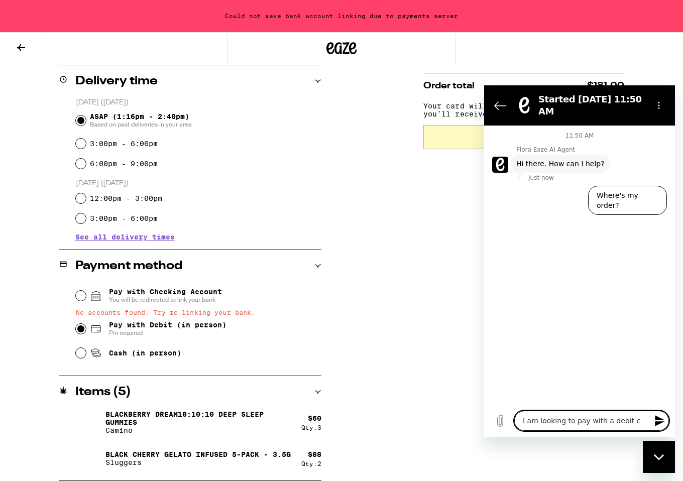
type textarea "I am looking to pay with a debit ca"
type textarea "x"
type textarea "I am looking to pay with a debit car"
type textarea "x"
type textarea "I am looking to pay with a debit card"
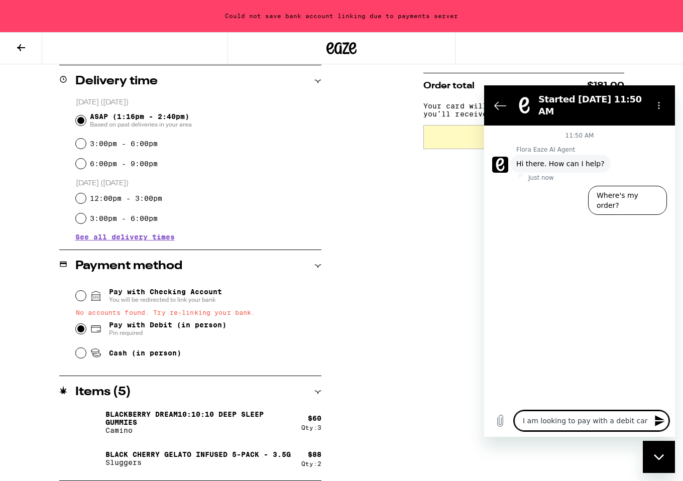
type textarea "x"
type textarea "I am looking to pay with a debit card"
type textarea "x"
type textarea "I am looking to pay with a debit card b"
type textarea "x"
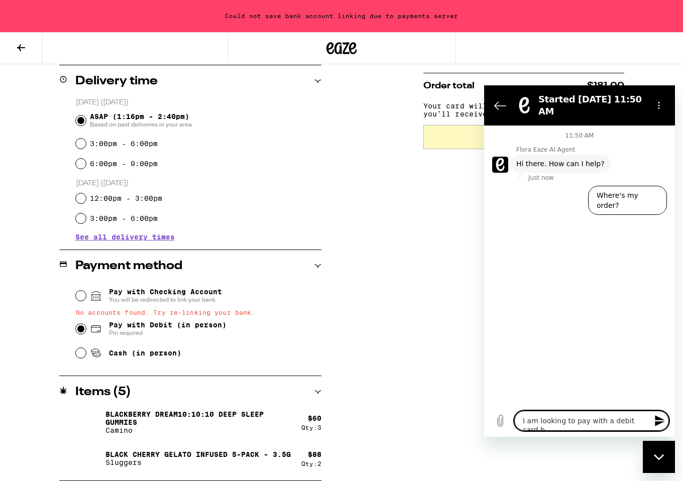
type textarea "I am looking to pay with a debit card bu"
type textarea "x"
type textarea "I am looking to pay with a debit card but"
type textarea "x"
type textarea "I am looking to pay with a debit card but"
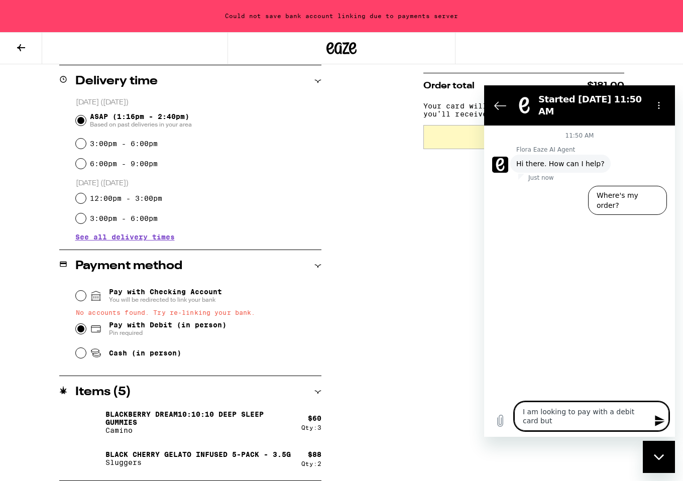
type textarea "x"
type textarea "I am looking to pay with a debit card but I"
type textarea "x"
type textarea "I am looking to pay with a debit card but I"
type textarea "x"
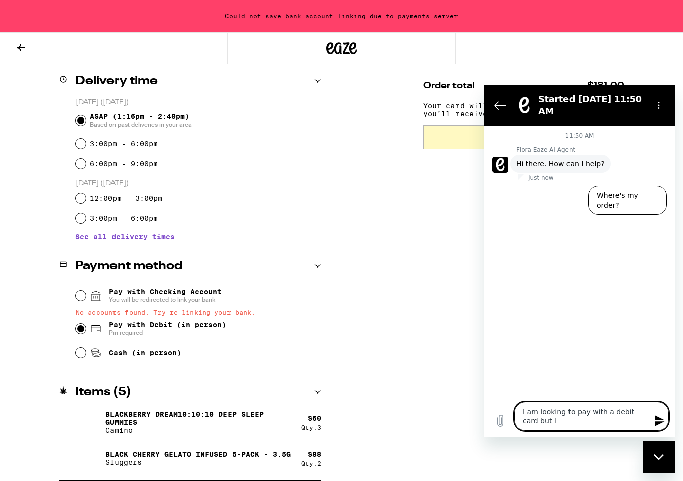
type textarea "I am looking to pay with a debit card but I d"
type textarea "x"
type textarea "I am looking to pay with a debit card but I do"
type textarea "x"
type textarea "I am looking to pay with a debit card but I don"
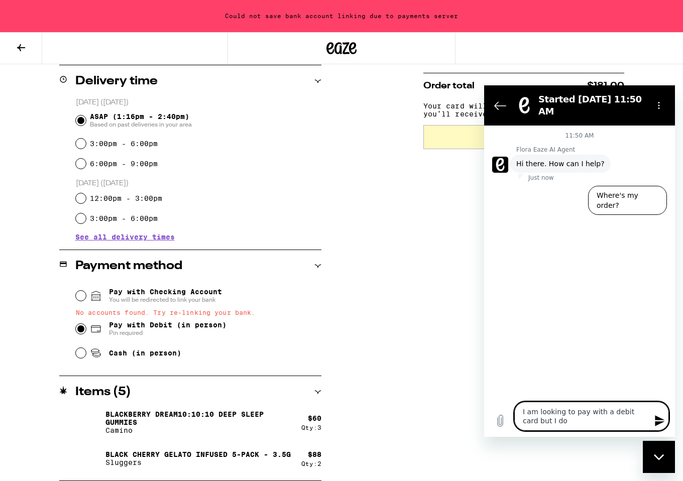
type textarea "x"
type textarea "I am looking to pay with a debit card but I don'"
type textarea "x"
type textarea "I am looking to pay with a debit card but I don"
type textarea "x"
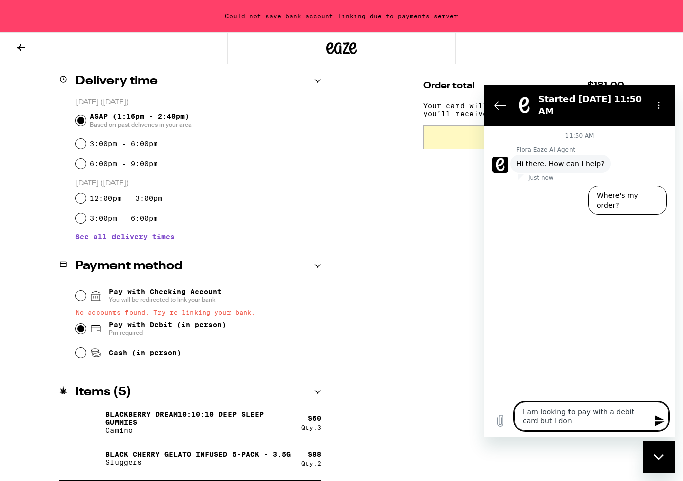
type textarea "I am looking to pay with a debit card but I do"
type textarea "x"
type textarea "I am looking to pay with a debit card but I d"
type textarea "x"
type textarea "I am looking to pay with a debit card but I"
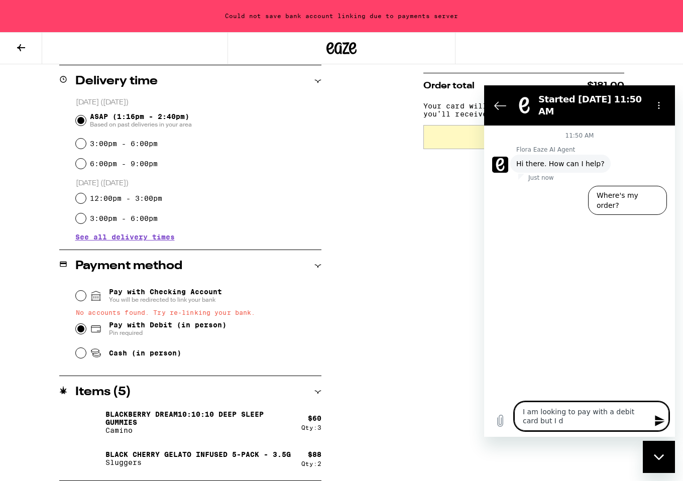
type textarea "x"
type textarea "I am looking to pay with a debit card but I o"
type textarea "x"
type textarea "I am looking to pay with a debit card but I on"
type textarea "x"
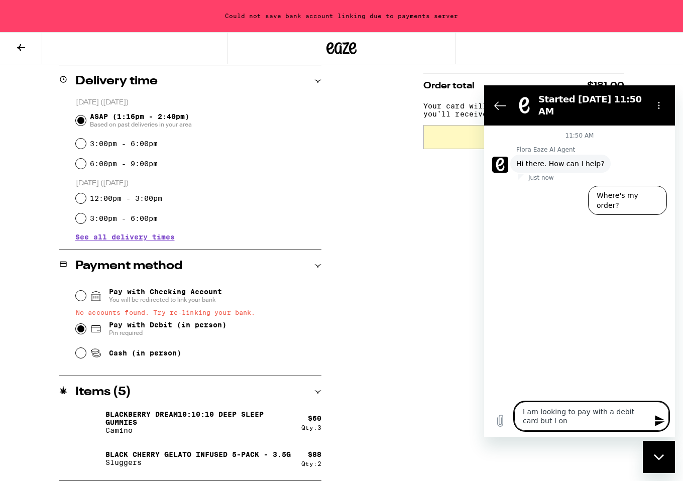
type textarea "I am looking to pay with a debit card but I onl"
type textarea "x"
type textarea "I am looking to pay with a debit card but I only"
type textarea "x"
type textarea "I am looking to pay with a debit card but I only"
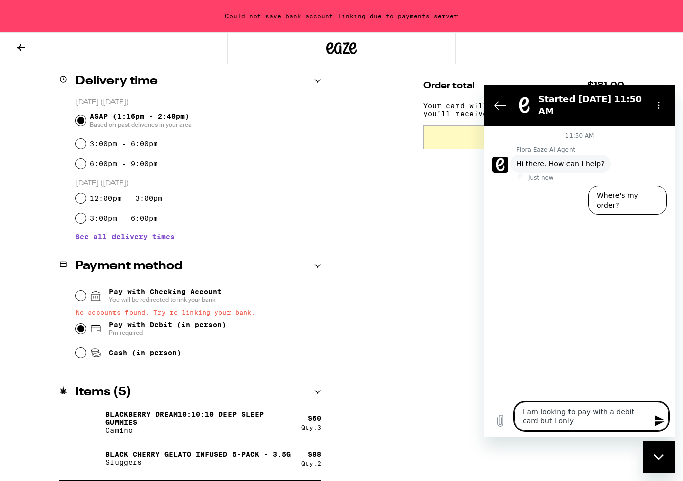
type textarea "x"
type textarea "I am looking to pay with a debit card but I only h"
type textarea "x"
type textarea "I am looking to pay with a debit card but I only ha"
type textarea "x"
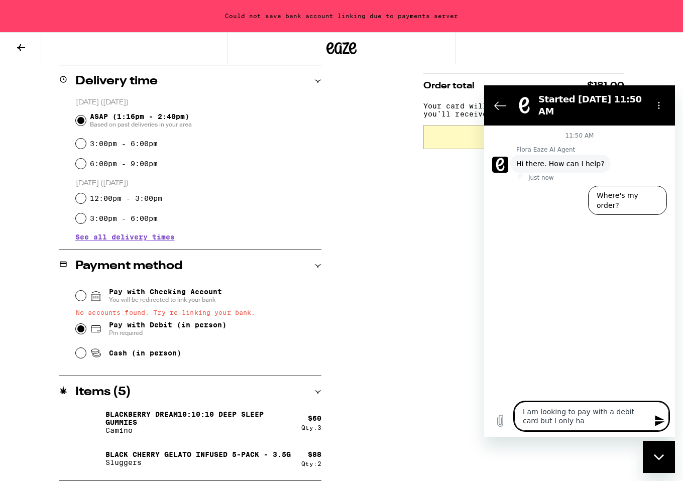
type textarea "I am looking to pay with a debit card but I only hav"
type textarea "x"
type textarea "I am looking to pay with a debit card but I only have"
type textarea "x"
type textarea "I am looking to pay with a debit card but I only have"
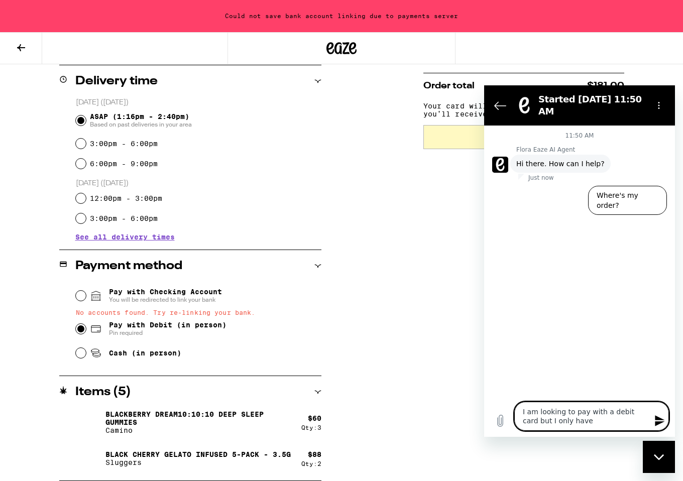
type textarea "x"
type textarea "I am looking to pay with a debit card but I only have i"
type textarea "x"
type textarea "I am looking to pay with a debit card but I only have it"
type textarea "x"
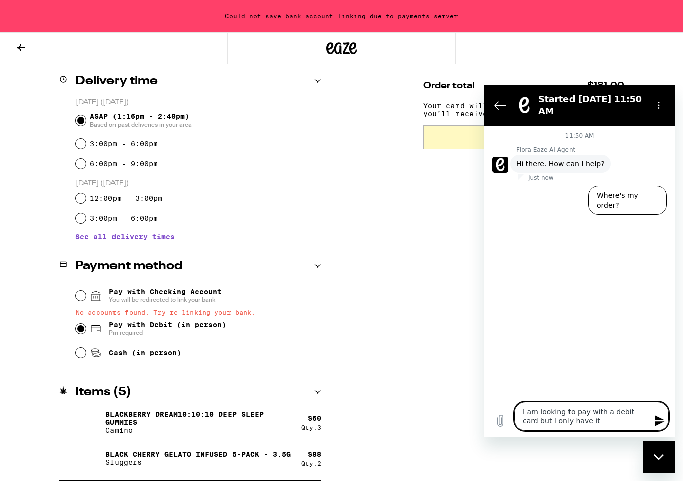
type textarea "I am looking to pay with a debit card but I only have it"
type textarea "x"
type textarea "I am looking to pay with a debit card but I only have it o"
type textarea "x"
type textarea "I am looking to pay with a debit card but I only have it on"
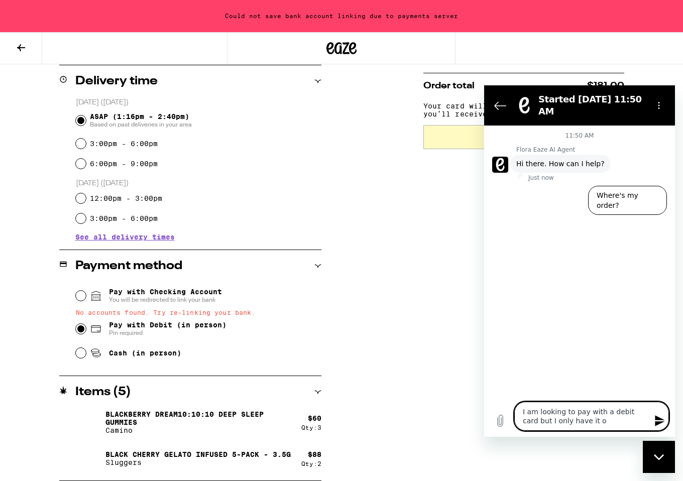
type textarea "x"
type textarea "I am looking to pay with a debit card but I only have it on"
type textarea "x"
type textarea "I am looking to pay with a debit card but I only have it on m"
type textarea "x"
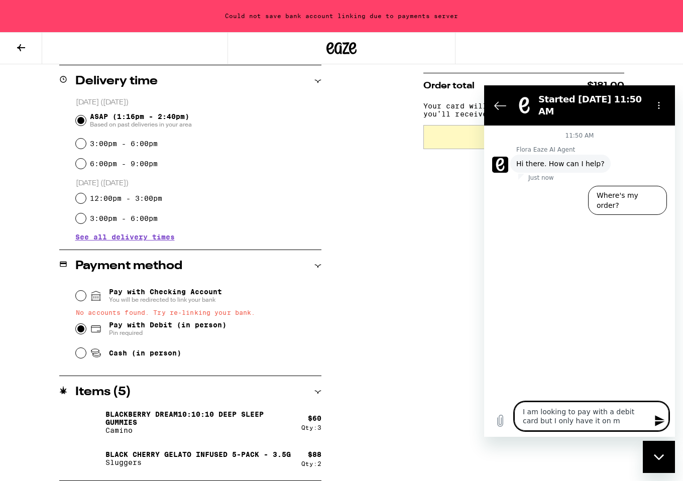
type textarea "I am looking to pay with a debit card but I only have it on my"
type textarea "x"
type textarea "I am looking to pay with a debit card but I only have it on my"
type textarea "x"
type textarea "I am looking to pay with a debit card but I only have it on my i"
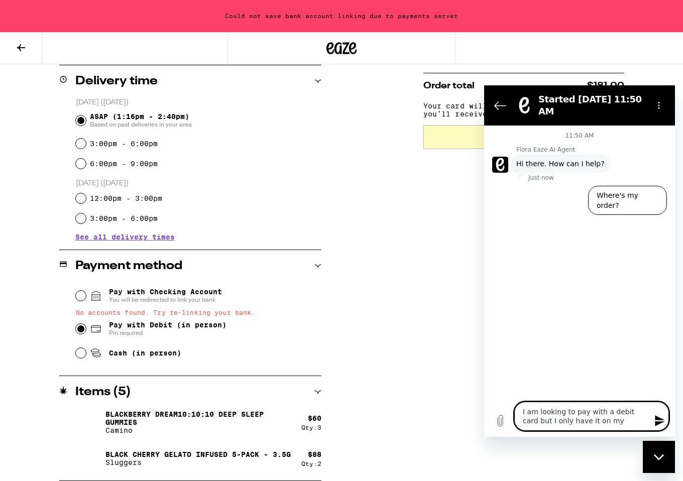
type textarea "x"
type textarea "I am looking to pay with a debit card but I only have it on my iP"
type textarea "x"
type textarea "I am looking to pay with a debit card but I only have it on my iPo"
type textarea "x"
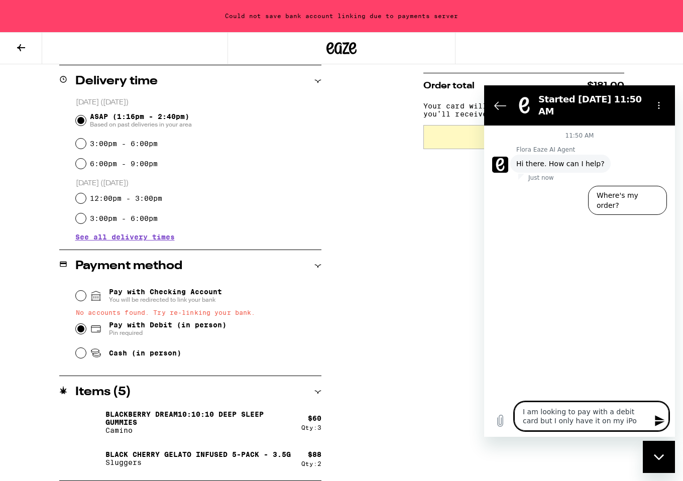
type textarea "I am looking to pay with a debit card but I only have it on my iPoh"
type textarea "x"
type textarea "I am looking to pay with a debit card but I only have it on my iPo"
type textarea "x"
type textarea "I am looking to pay with a debit card but I only have it on my iP"
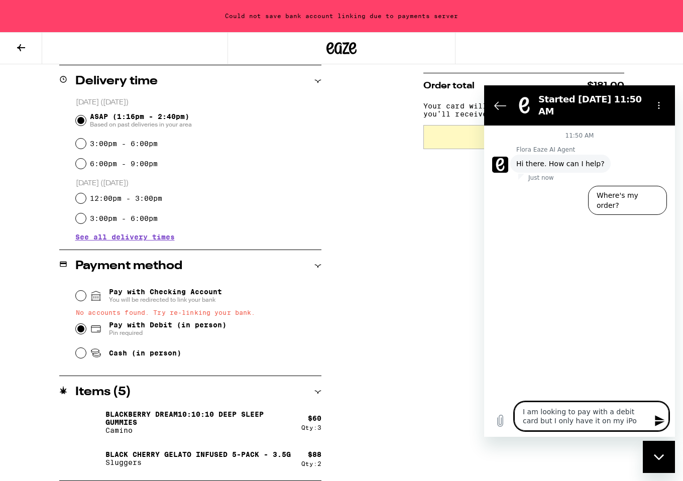
type textarea "x"
type textarea "I am looking to pay with a debit card but I only have it on my i"
type textarea "x"
type textarea "I am looking to pay with a debit card but I only have it on my"
type textarea "x"
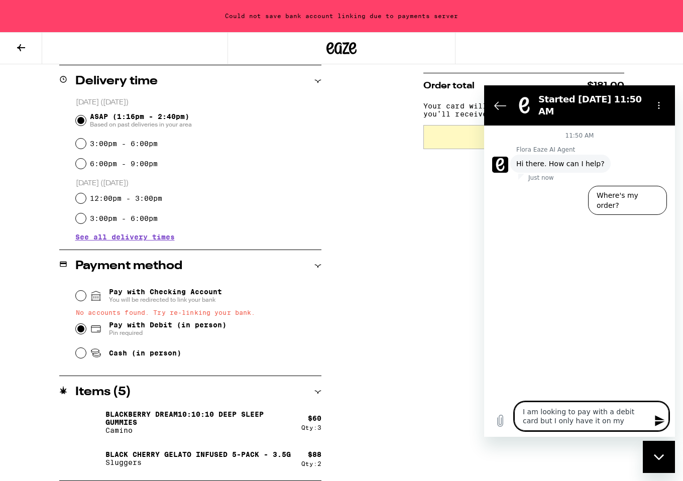
type textarea "I am looking to pay with a debit card but I only have it on my"
type textarea "x"
type textarea "I am looking to pay with a debit card but I only have it on m"
type textarea "x"
type textarea "I am looking to pay with a debit card but I only have it on"
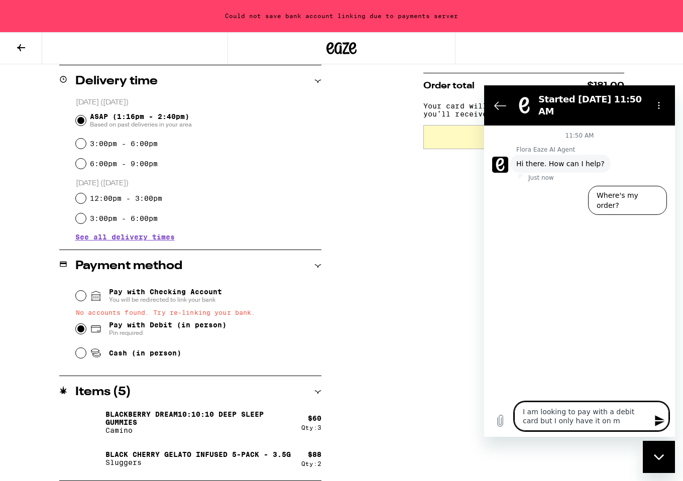
type textarea "x"
type textarea "I am looking to pay with a debit card but I only have it on"
type textarea "x"
type textarea "I am looking to pay with a debit card but I only have it o"
type textarea "x"
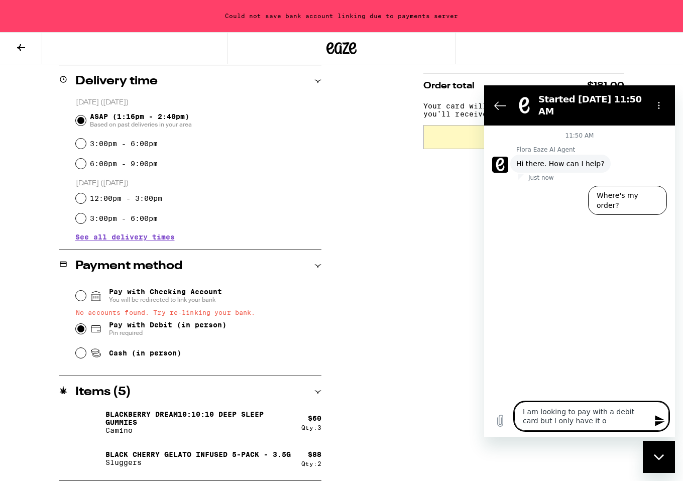
type textarea "I am looking to pay with a debit card but I only have it oi"
type textarea "x"
type textarea "I am looking to pay with a debit card but I only have it o"
type textarea "x"
type textarea "I am looking to pay with a debit card but I only have it"
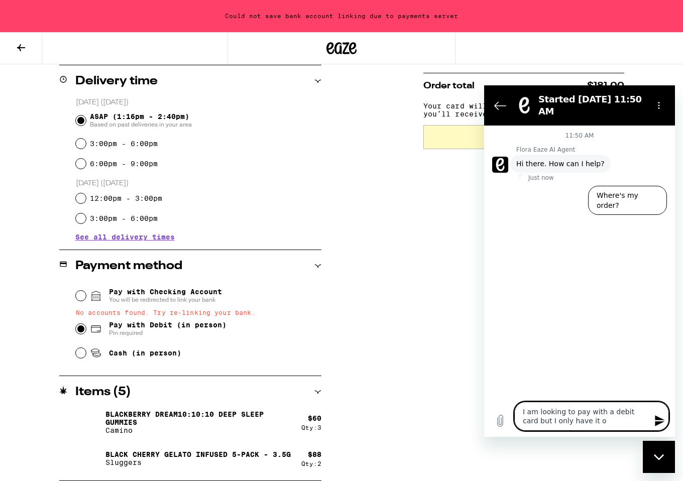
type textarea "x"
type textarea "I am looking to pay with a debit card but I only have it i"
type textarea "x"
type textarea "I am looking to pay with a debit card but I only have it in"
type textarea "x"
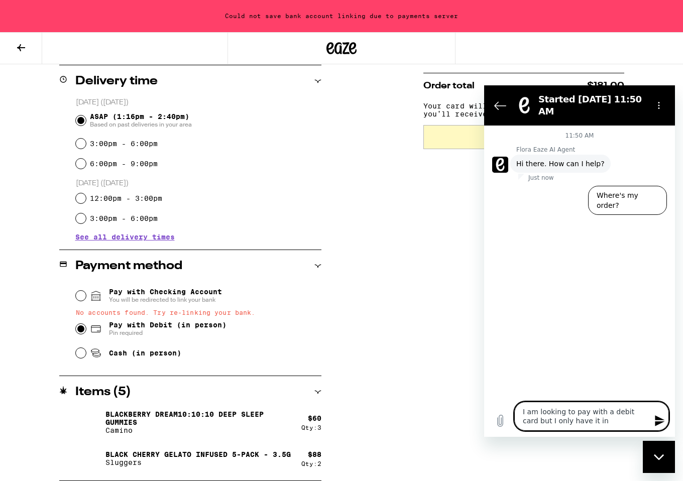
type textarea "I am looking to pay with a debit card but I only have it in"
type textarea "x"
type textarea "I am looking to pay with a debit card but I only have it in m"
type textarea "x"
type textarea "I am looking to pay with a debit card but I only have it in my"
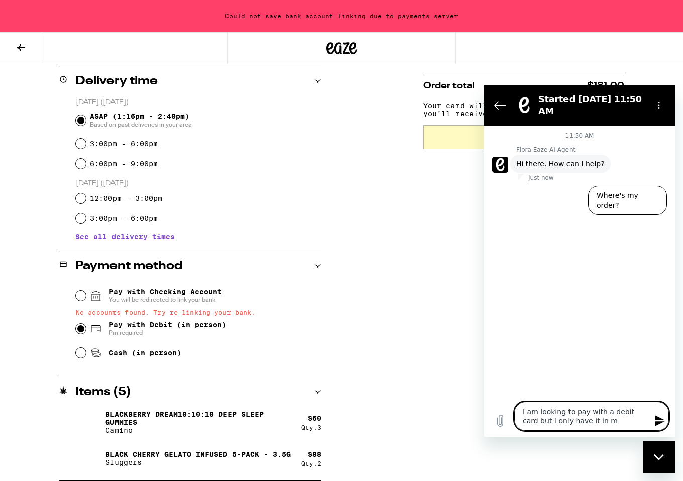
type textarea "x"
type textarea "I am looking to pay with a debit card but I only have it in my"
type textarea "x"
type textarea "I am looking to pay with a debit card but I only have it in my i"
type textarea "x"
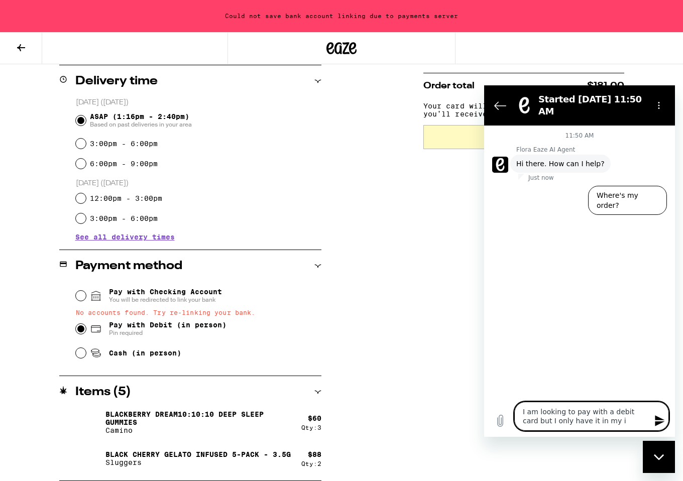
type textarea "I am looking to pay with a debit card but I only have it in my iP"
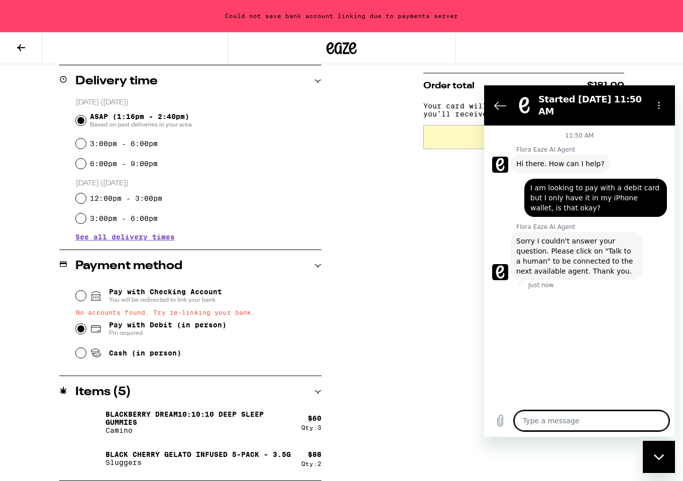
click at [553, 415] on textarea at bounding box center [591, 421] width 155 height 20
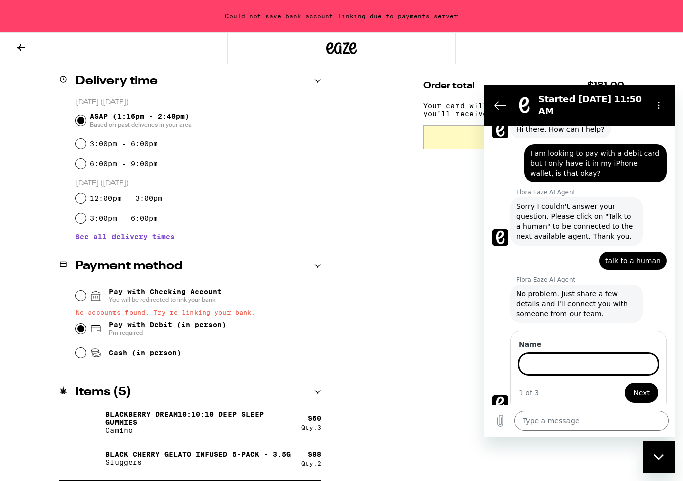
scroll to position [34, 0]
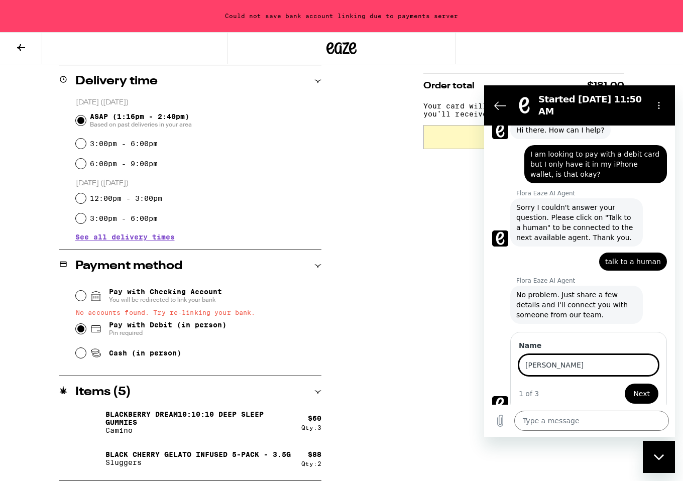
click at [625, 384] on button "Next" at bounding box center [642, 394] width 34 height 20
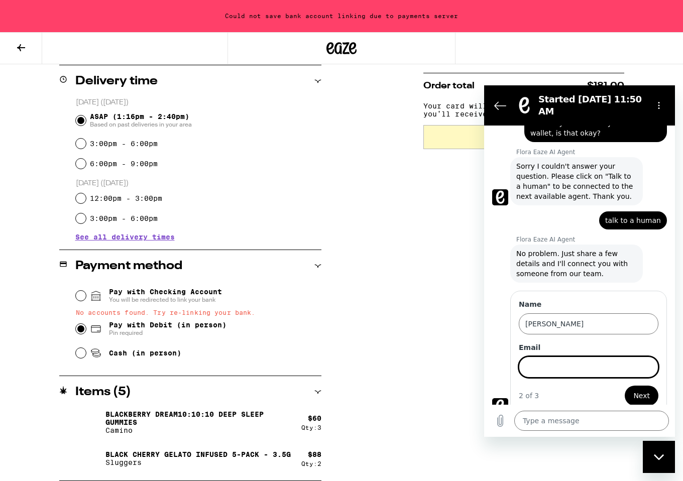
scroll to position [77, 0]
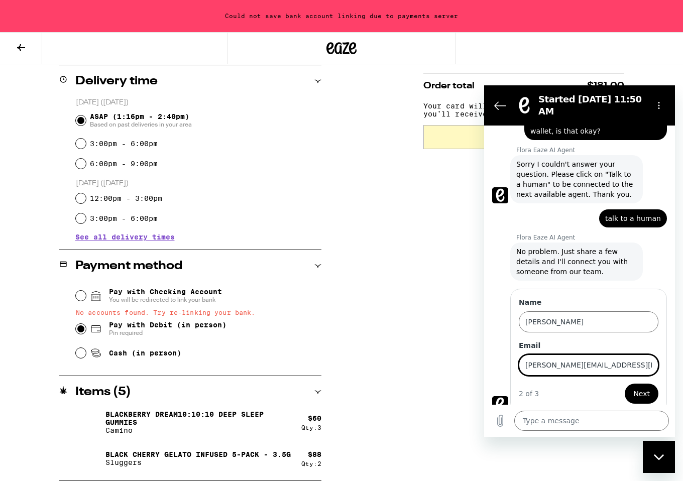
click at [625, 384] on button "Next" at bounding box center [642, 394] width 34 height 20
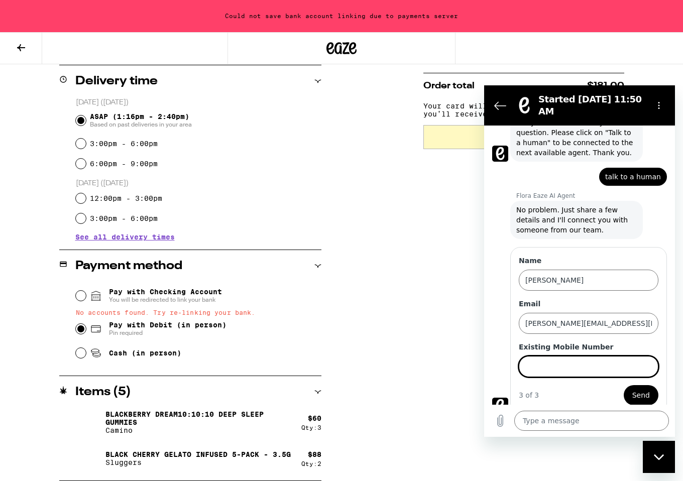
scroll to position [120, 0]
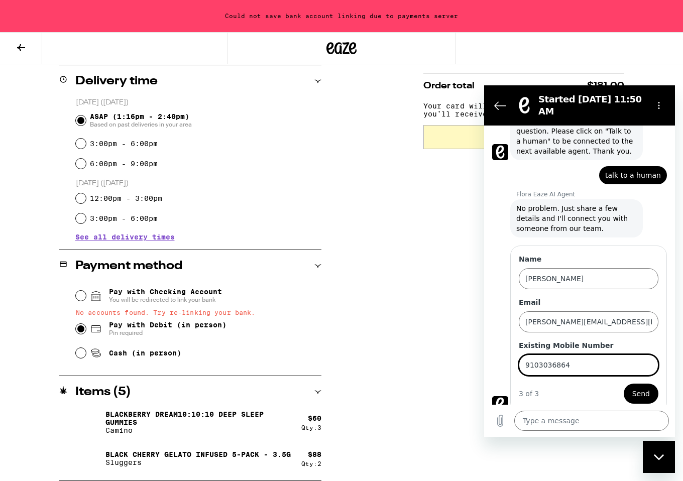
click at [637, 389] on span "Send" at bounding box center [641, 394] width 18 height 12
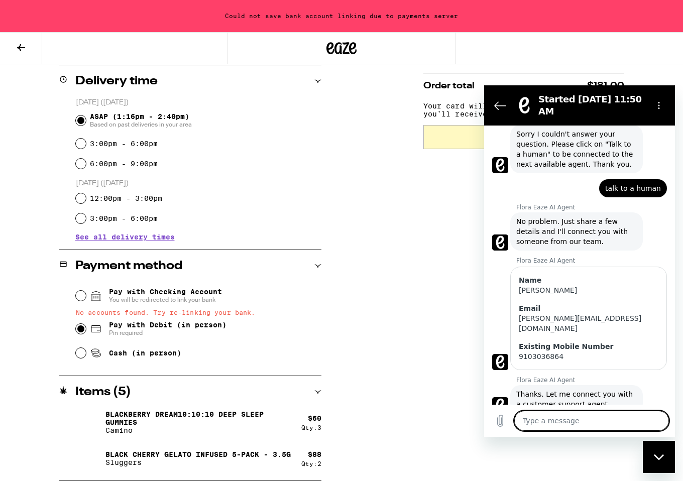
scroll to position [109, 0]
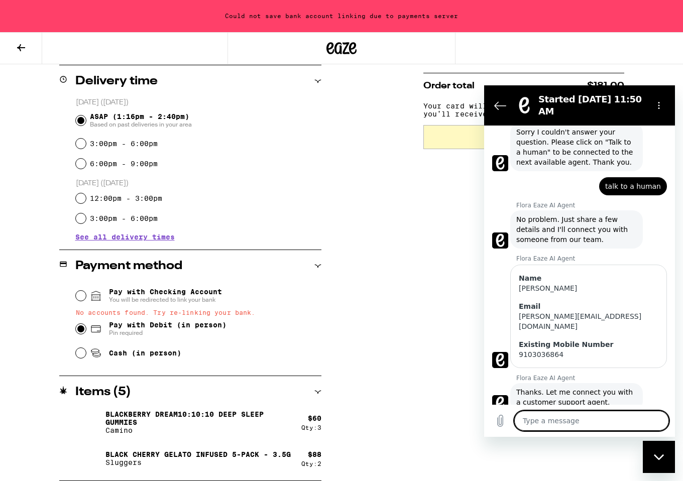
click at [581, 415] on textarea at bounding box center [591, 421] width 155 height 20
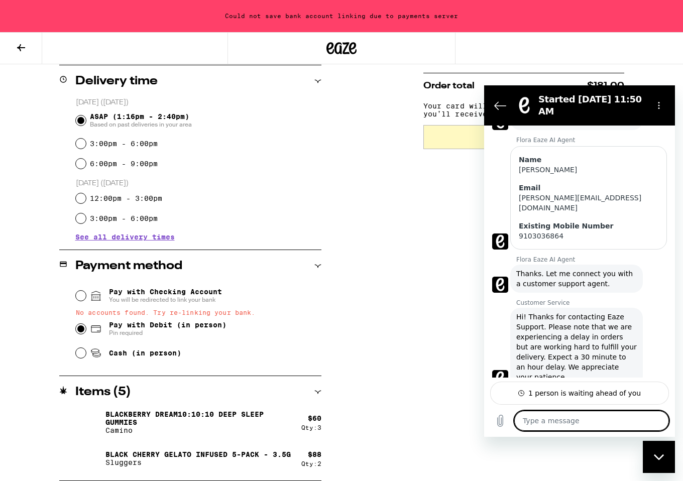
scroll to position [229, 0]
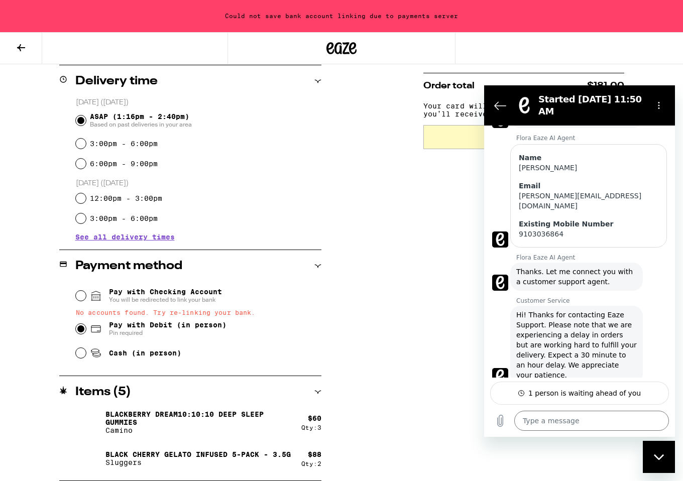
click at [451, 304] on div "Subtotal $148.00 Delivery $5.00 Free delivery with your first order! Taxes & Fe…" at bounding box center [523, 193] width 201 height 575
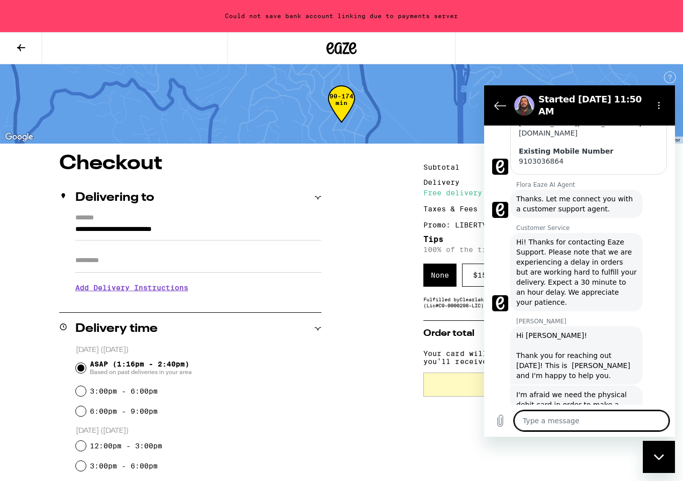
scroll to position [315, 0]
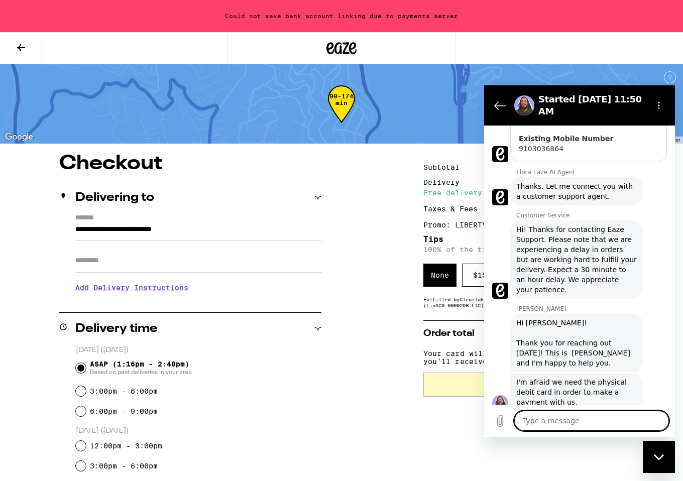
click at [554, 421] on textarea at bounding box center [591, 421] width 155 height 20
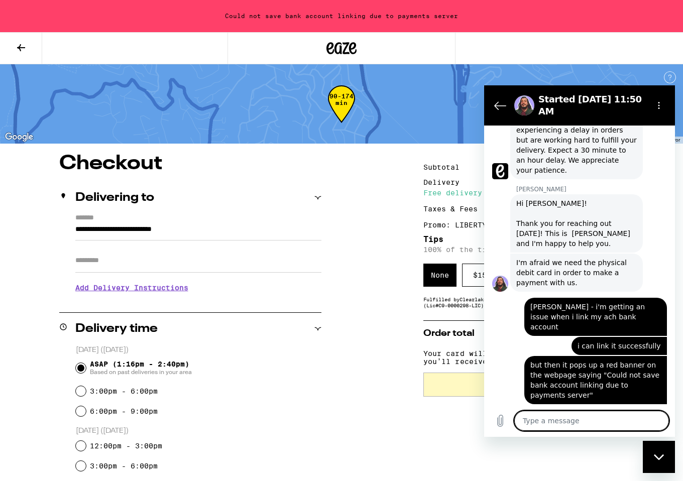
scroll to position [436, 0]
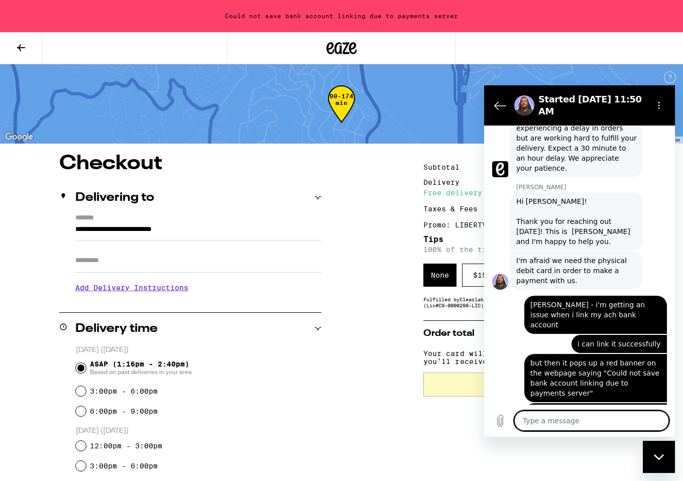
click at [159, 392] on div "3:00pm - 6:00pm" at bounding box center [199, 391] width 246 height 20
click at [151, 392] on label "3:00pm - 6:00pm" at bounding box center [124, 391] width 68 height 8
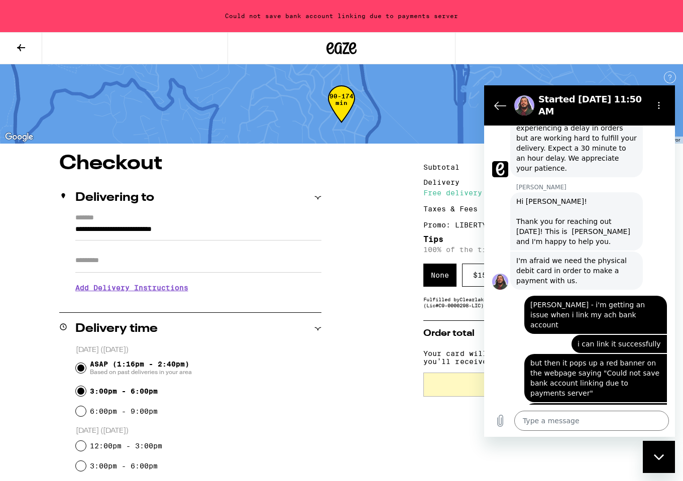
click at [86, 392] on input "3:00pm - 6:00pm" at bounding box center [81, 391] width 10 height 10
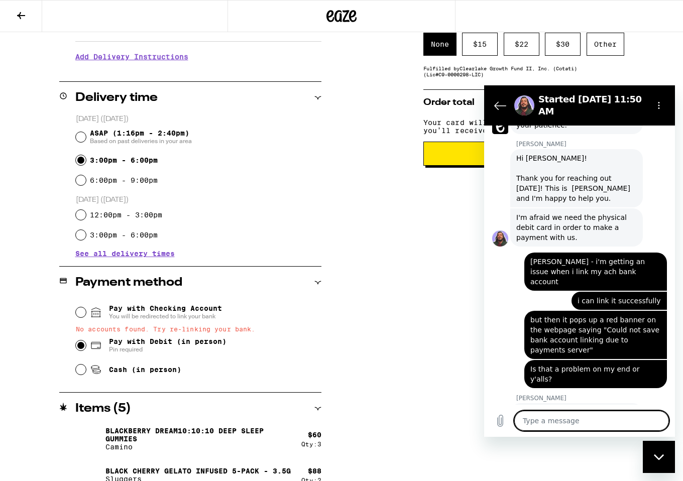
scroll to position [215, 0]
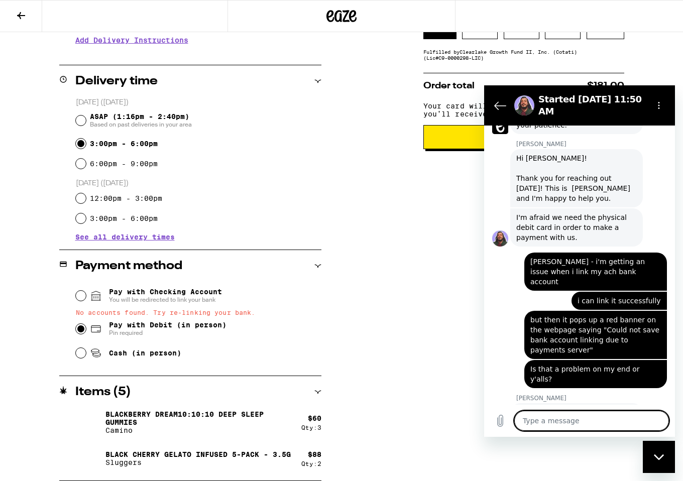
click at [317, 268] on icon at bounding box center [317, 266] width 7 height 7
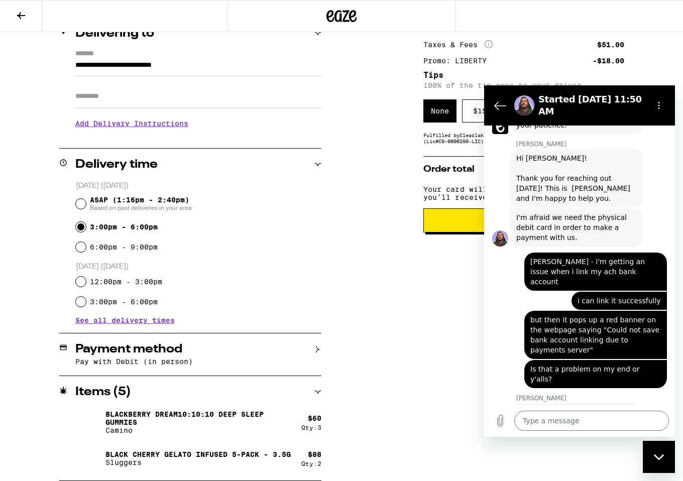
click at [317, 354] on div "Payment method Pay with Debit (in person)" at bounding box center [190, 354] width 262 height 42
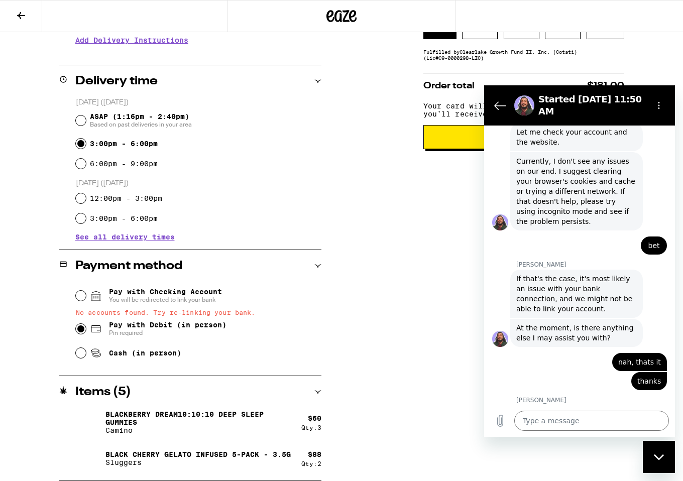
scroll to position [762, 0]
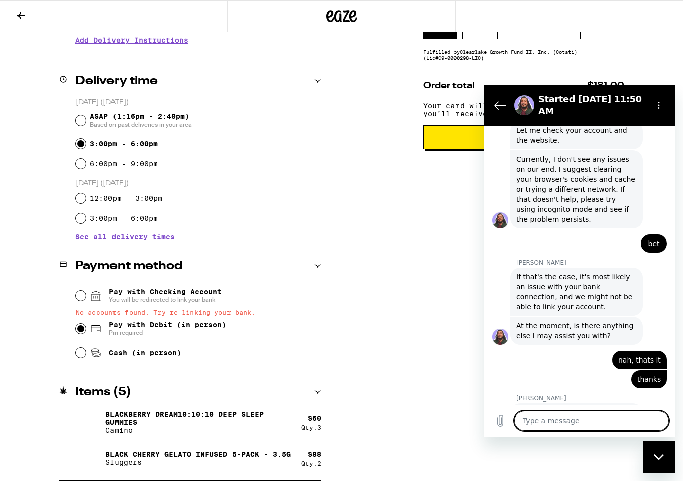
click at [215, 159] on div "6:00pm - 9:00pm" at bounding box center [199, 164] width 246 height 20
click at [497, 102] on icon "Back to the conversation list" at bounding box center [500, 106] width 11 height 8
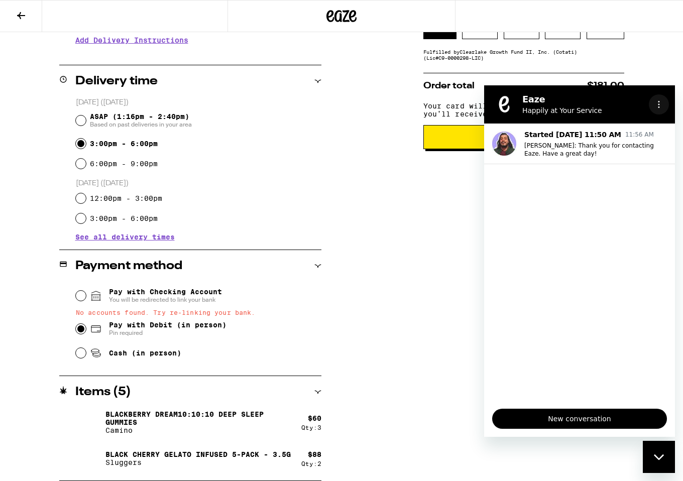
click at [661, 105] on icon "Options menu" at bounding box center [659, 104] width 8 height 8
click at [163, 351] on span "Cash (in person)" at bounding box center [135, 353] width 91 height 12
click at [86, 351] on input "Cash (in person)" at bounding box center [81, 353] width 10 height 10
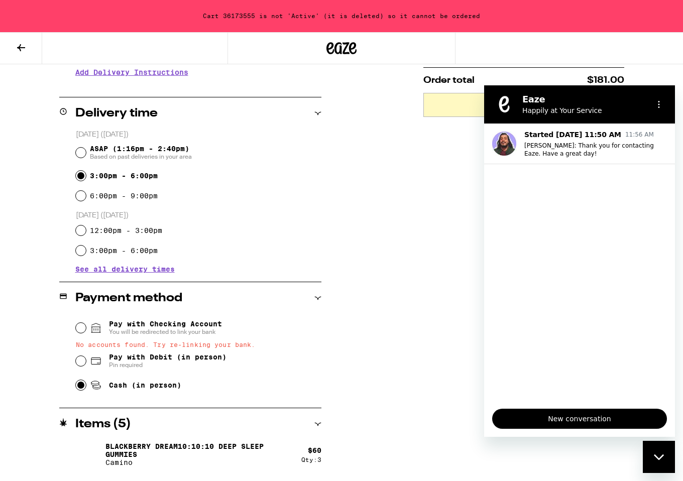
scroll to position [248, 0]
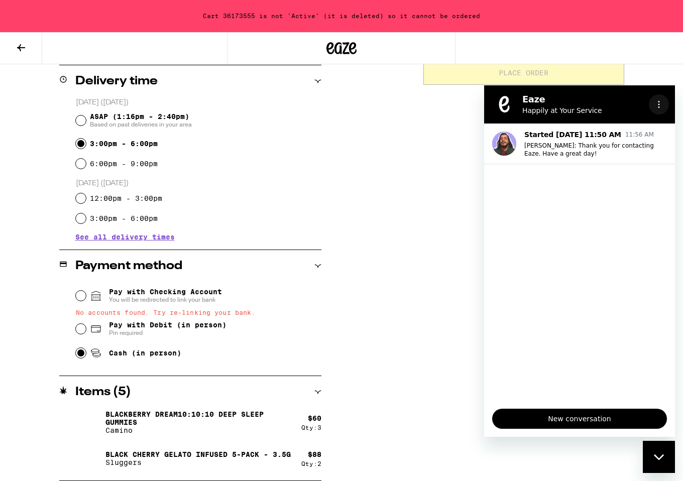
click at [656, 98] on button "Options menu" at bounding box center [659, 104] width 20 height 20
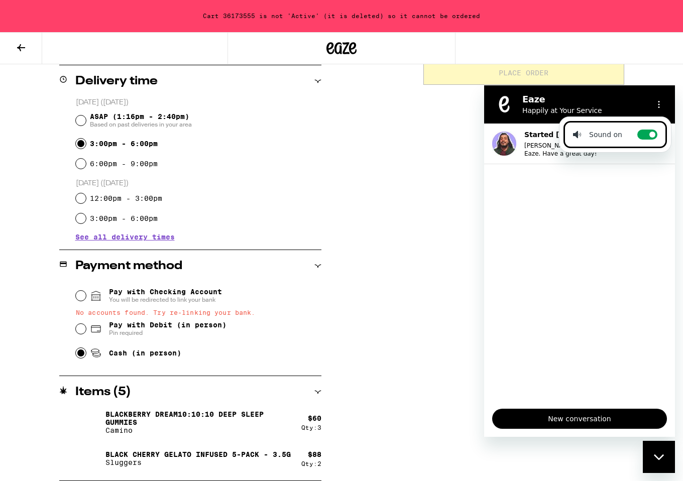
drag, startPoint x: 651, startPoint y: 90, endPoint x: 1136, endPoint y: 170, distance: 492.0
click at [651, 90] on section "Eaze Happily at Your Service Sound on Toggle sound notifications" at bounding box center [579, 104] width 191 height 38
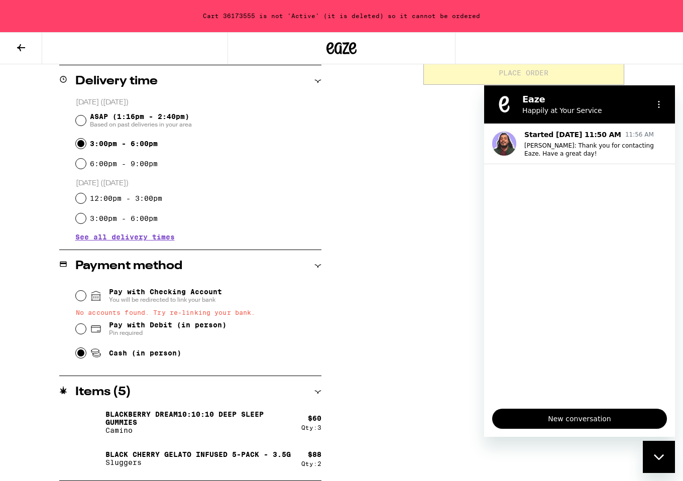
click at [653, 76] on div "**********" at bounding box center [341, 193] width 683 height 575
click at [662, 458] on icon "Close messaging window" at bounding box center [659, 457] width 11 height 7
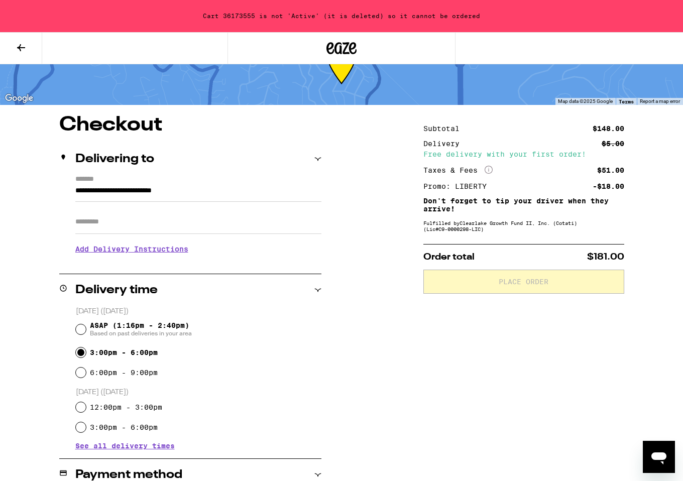
scroll to position [0, 0]
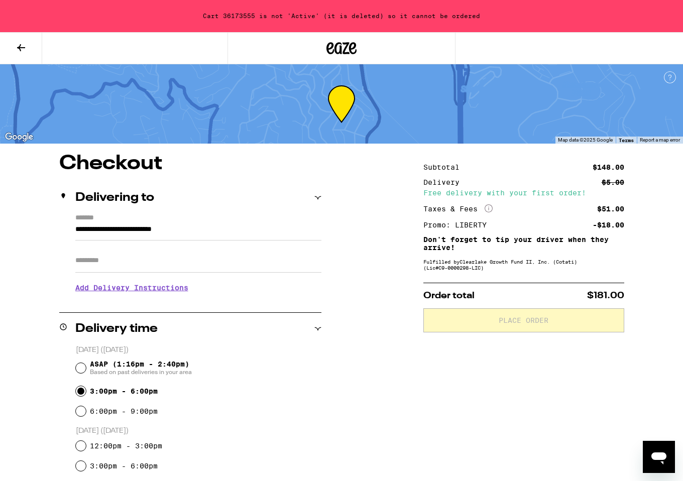
click at [9, 51] on button at bounding box center [21, 49] width 42 height 32
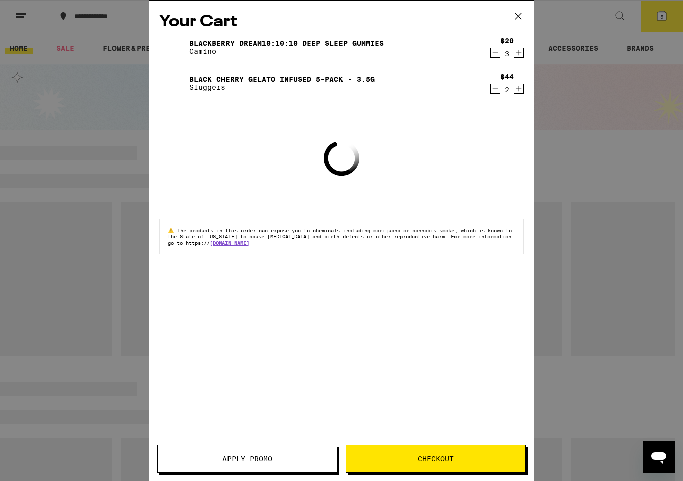
click at [306, 460] on span "Apply Promo" at bounding box center [247, 458] width 179 height 7
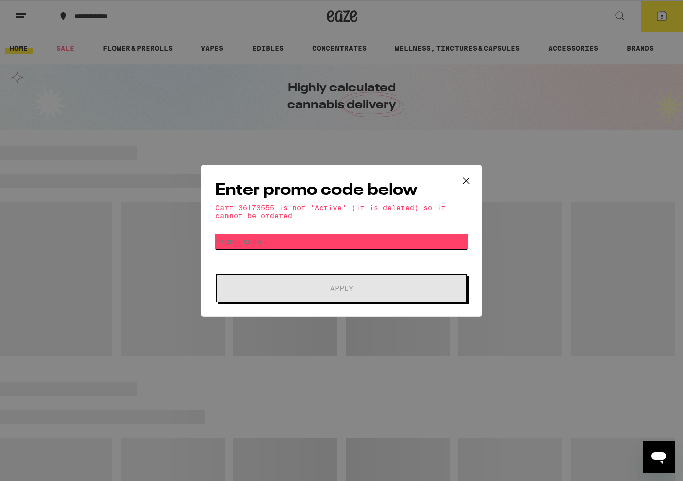
click at [300, 242] on input "Promo Code" at bounding box center [341, 241] width 252 height 15
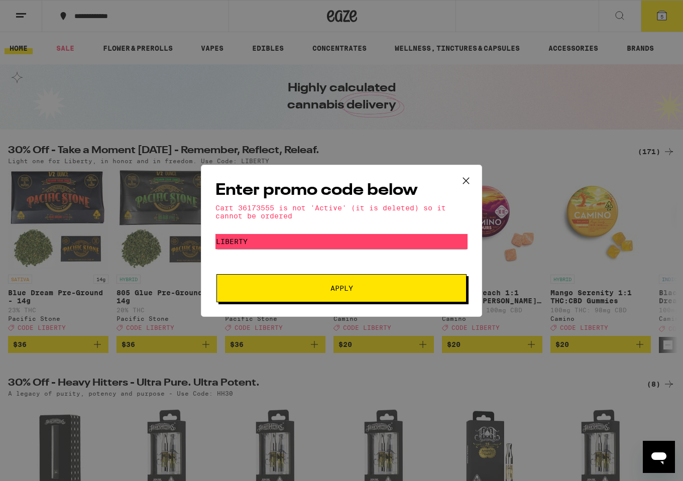
click at [296, 287] on span "Apply" at bounding box center [341, 288] width 181 height 7
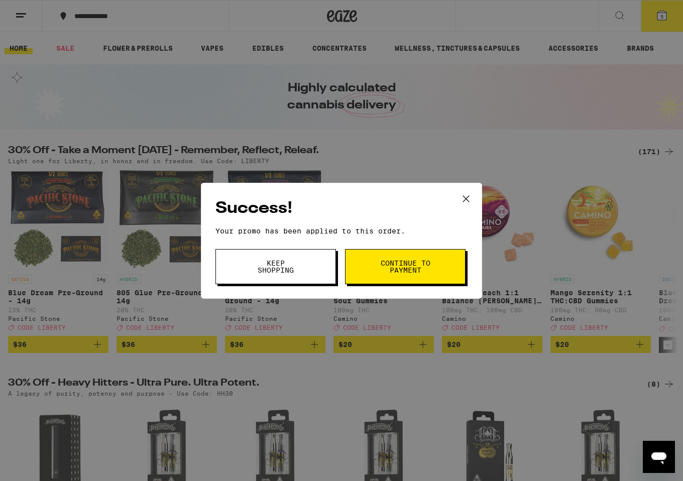
click at [374, 262] on button "Continue to payment" at bounding box center [405, 266] width 120 height 35
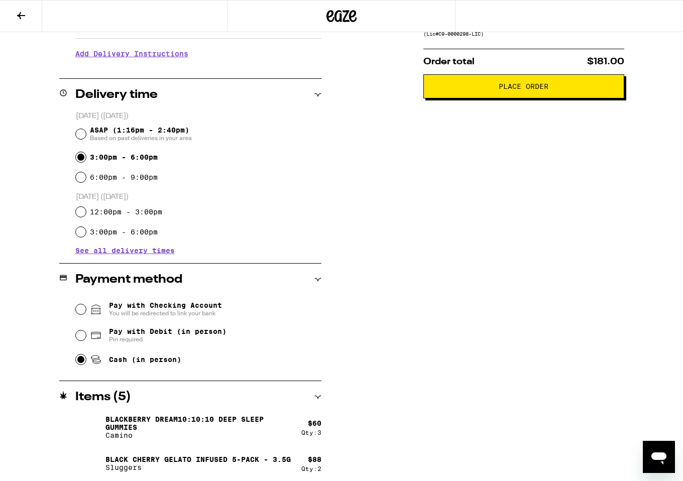
scroll to position [207, 0]
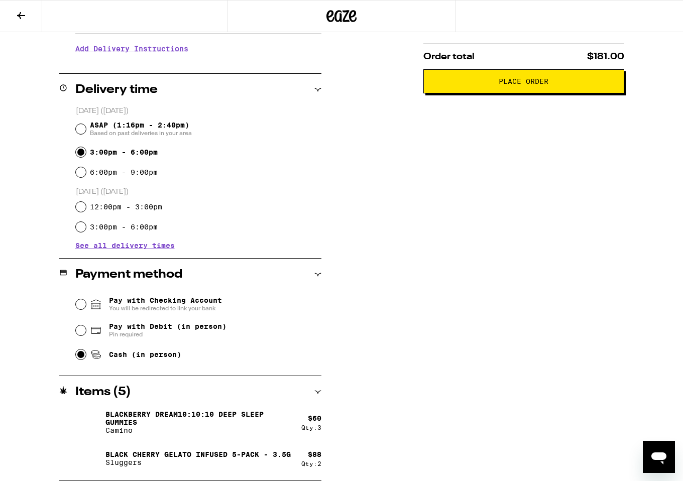
click at [530, 92] on button "Place Order" at bounding box center [523, 81] width 201 height 24
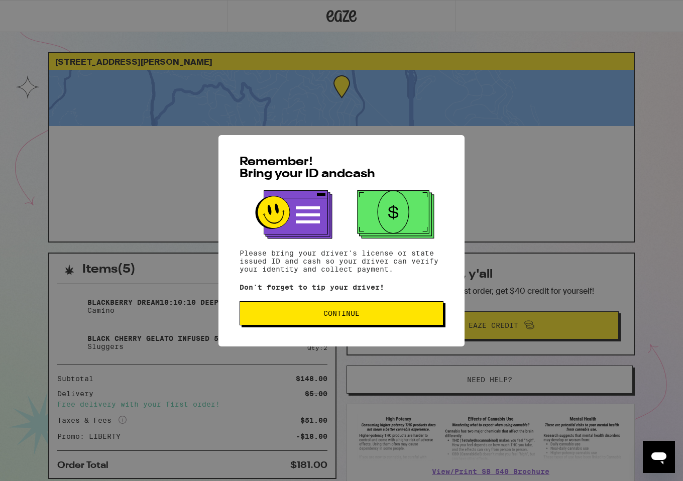
click at [343, 317] on span "Continue" at bounding box center [341, 313] width 36 height 7
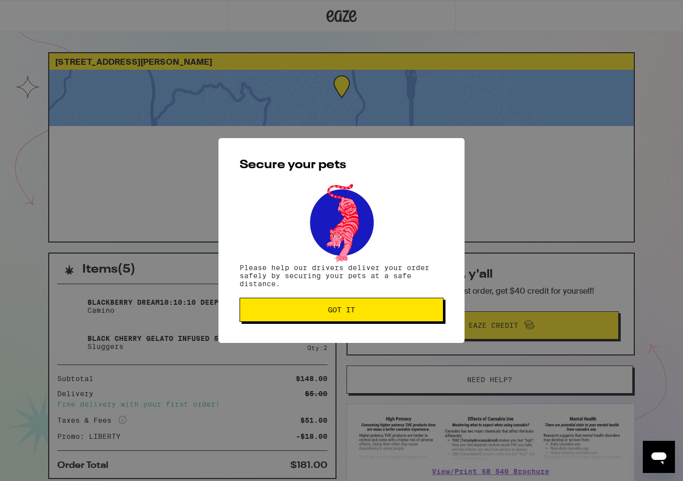
click at [343, 318] on button "Got it" at bounding box center [341, 310] width 204 height 24
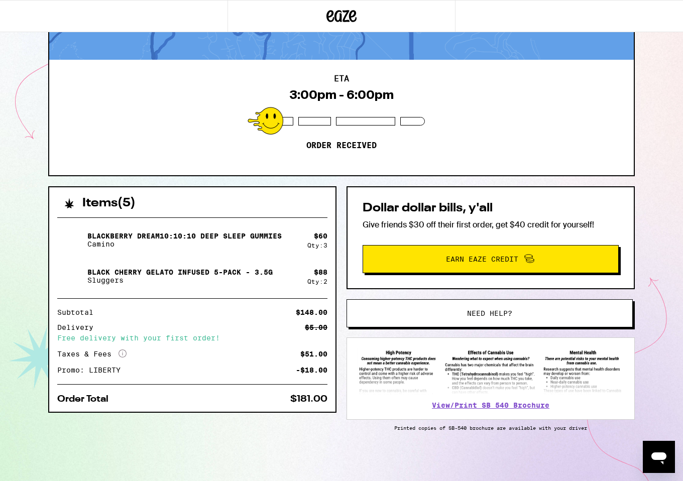
scroll to position [69, 0]
